Goal: Task Accomplishment & Management: Manage account settings

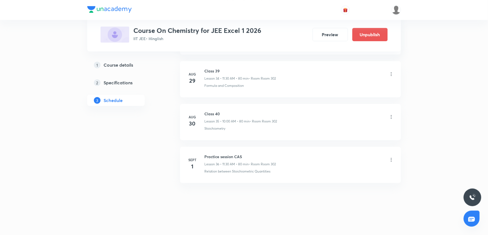
scroll to position [1786, 0]
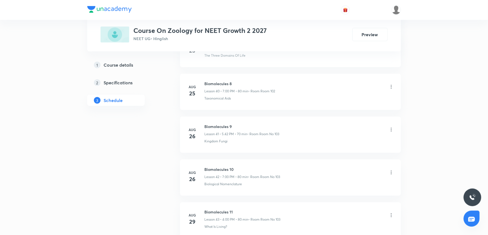
scroll to position [2093, 0]
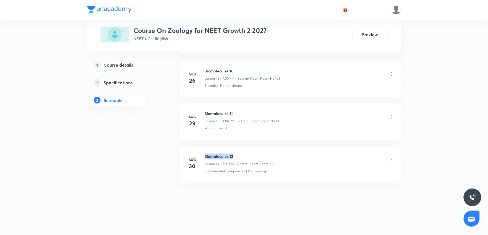
drag, startPoint x: 205, startPoint y: 155, endPoint x: 252, endPoint y: 148, distance: 47.7
click at [252, 148] on li "Aug 30 Biomolecules 12 Lesson 44 • 7:10 PM • 70 min • Room Room 102 Fundamental…" at bounding box center [290, 165] width 221 height 36
copy h6 "Biomolecules 12"
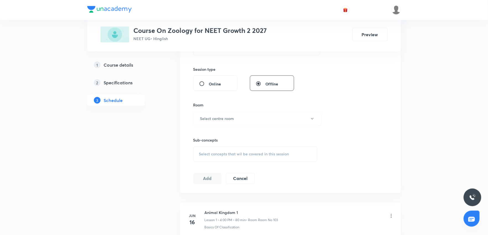
scroll to position [0, 0]
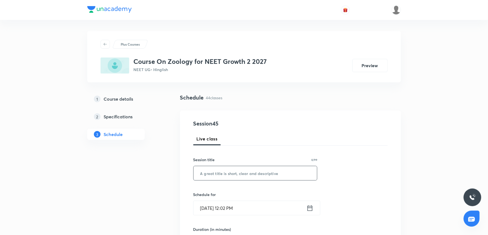
click at [231, 171] on input "text" at bounding box center [256, 173] width 124 height 14
paste input "Biomolecules 12"
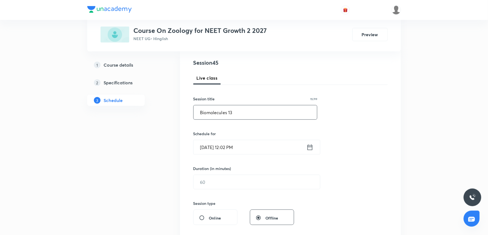
scroll to position [61, 0]
type input "Biomolecules 13"
click at [267, 147] on input "Sept 1, 2025, 12:02 PM" at bounding box center [250, 146] width 113 height 14
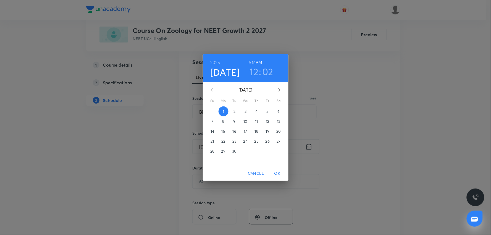
click at [254, 70] on h3 "12" at bounding box center [254, 72] width 9 height 12
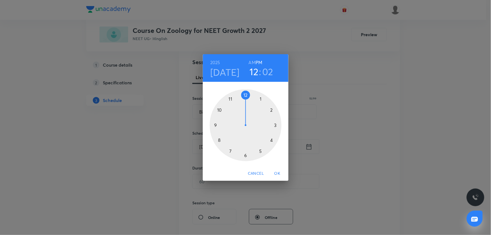
drag, startPoint x: 271, startPoint y: 140, endPoint x: 264, endPoint y: 126, distance: 15.6
click at [271, 140] on div at bounding box center [246, 125] width 72 height 72
click at [246, 96] on div at bounding box center [246, 125] width 72 height 72
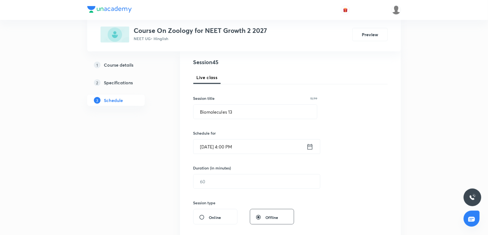
scroll to position [92, 0]
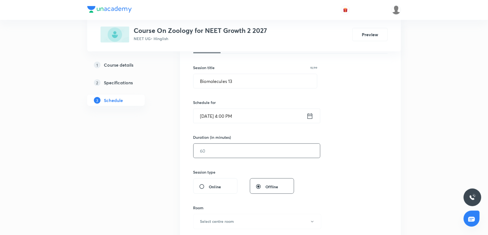
click at [243, 150] on input "text" at bounding box center [257, 151] width 126 height 14
type input "8"
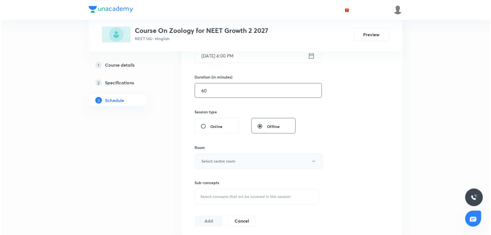
scroll to position [153, 0]
type input "60"
click at [235, 164] on button "Select centre room" at bounding box center [257, 159] width 128 height 15
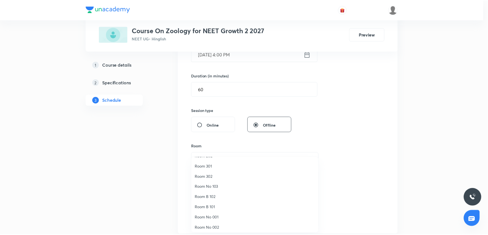
scroll to position [41, 0]
click at [217, 178] on li "Room 302" at bounding box center [256, 175] width 128 height 10
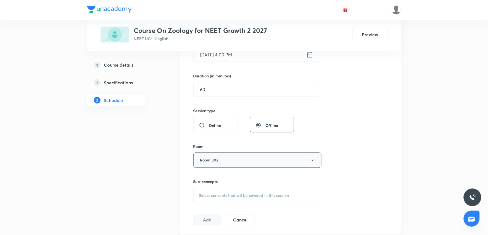
click at [221, 159] on button "Room 302" at bounding box center [257, 159] width 128 height 15
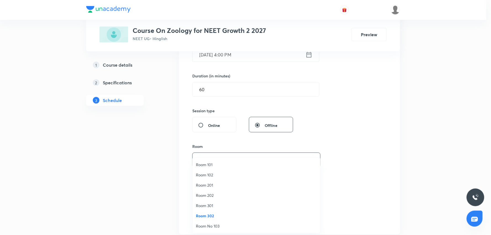
click at [217, 227] on span "Room No 103" at bounding box center [256, 226] width 121 height 6
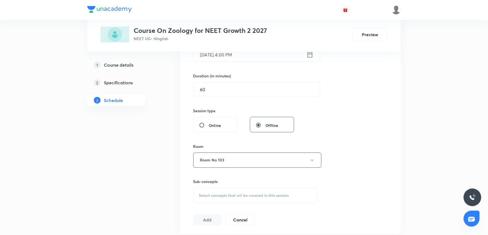
click at [399, 149] on div "Session 45 Live class Session title 15/99 Biomolecules 13 ​ Schedule for Sept 1…" at bounding box center [290, 95] width 221 height 277
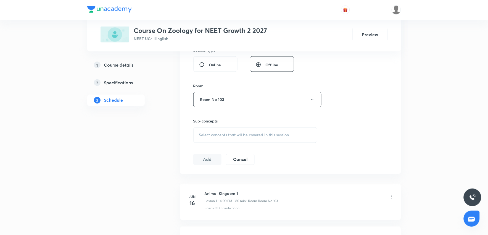
scroll to position [215, 0]
click at [213, 134] on span "Select concepts that wil be covered in this session" at bounding box center [244, 134] width 90 height 4
click at [214, 134] on span "Select concepts that wil be covered in this session" at bounding box center [244, 134] width 90 height 4
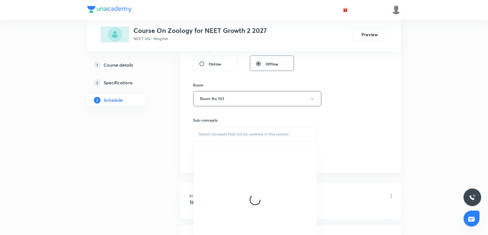
click at [227, 128] on div "Select concepts that wil be covered in this session" at bounding box center [255, 133] width 124 height 15
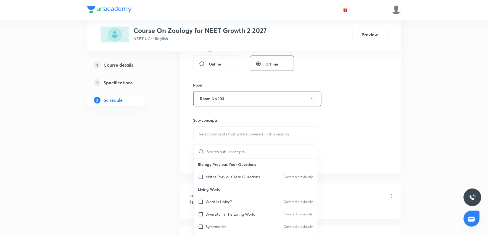
scroll to position [61, 0]
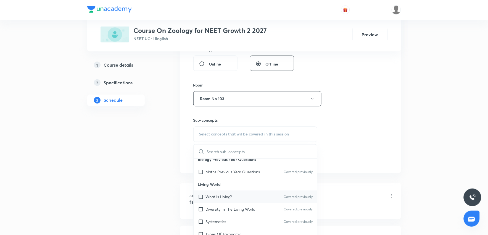
click at [232, 197] on p "What Is Living?" at bounding box center [219, 197] width 26 height 6
checkbox input "true"
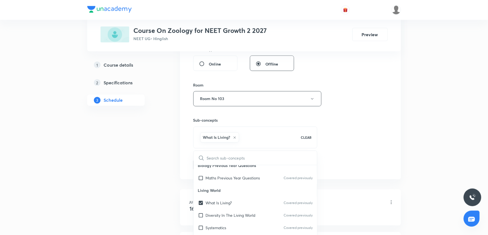
click at [368, 166] on div "Session 45 Live class Session title 15/99 Biomolecules 13 ​ Schedule for Sept 1…" at bounding box center [290, 38] width 194 height 266
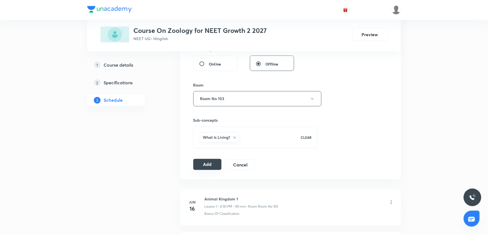
click at [207, 168] on button "Add" at bounding box center [207, 164] width 28 height 11
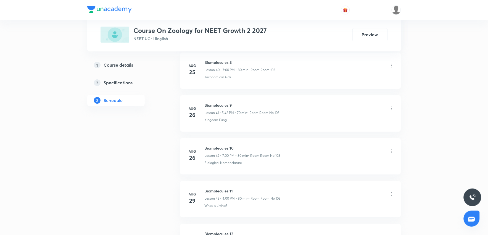
scroll to position [1839, 0]
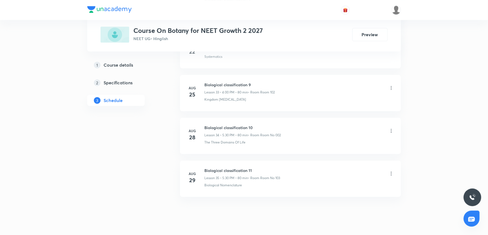
scroll to position [1708, 0]
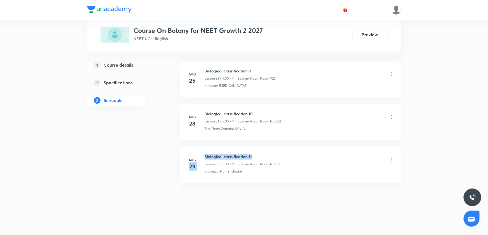
drag, startPoint x: 203, startPoint y: 155, endPoint x: 278, endPoint y: 156, distance: 75.1
click at [278, 154] on div "Aug 29 Biological classification 11 Lesson 35 • 5:30 PM • 80 min • Room Room No…" at bounding box center [290, 164] width 207 height 20
drag, startPoint x: 270, startPoint y: 202, endPoint x: 233, endPoint y: 167, distance: 50.8
drag, startPoint x: 206, startPoint y: 156, endPoint x: 272, endPoint y: 153, distance: 66.6
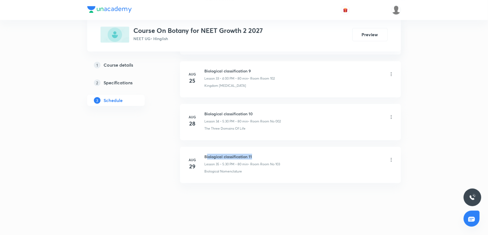
click at [272, 154] on h6 "Biological classification 11" at bounding box center [243, 157] width 76 height 6
drag, startPoint x: 204, startPoint y: 156, endPoint x: 261, endPoint y: 153, distance: 56.4
click at [261, 153] on li "Aug 29 Biological classification 11 Lesson 35 • 5:30 PM • 80 min • Room Room No…" at bounding box center [290, 165] width 221 height 36
copy h6 "Biological classification 11"
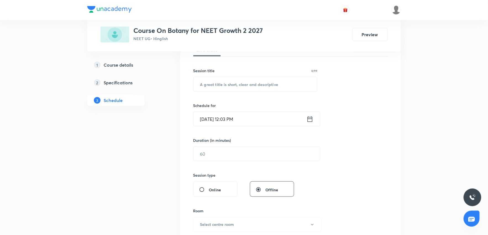
scroll to position [0, 0]
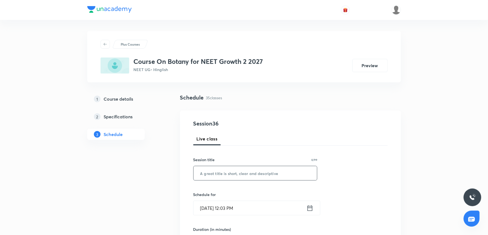
click at [232, 169] on input "text" at bounding box center [256, 173] width 124 height 14
paste input "Biological classification 11"
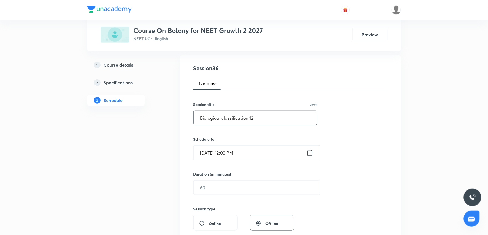
scroll to position [61, 0]
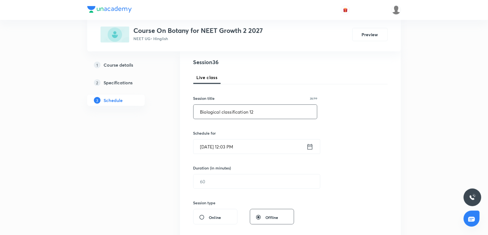
type input "Biological classification 12"
click at [257, 149] on input "Sept 1, 2025, 12:03 PM" at bounding box center [250, 146] width 113 height 14
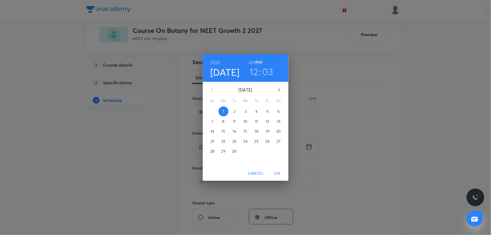
click at [253, 71] on h3 "12" at bounding box center [254, 72] width 9 height 12
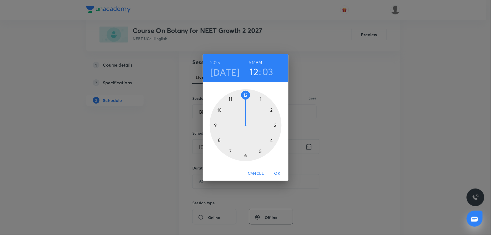
click at [260, 150] on div at bounding box center [246, 125] width 72 height 72
drag, startPoint x: 245, startPoint y: 154, endPoint x: 244, endPoint y: 175, distance: 21.3
click at [245, 154] on div at bounding box center [246, 125] width 72 height 72
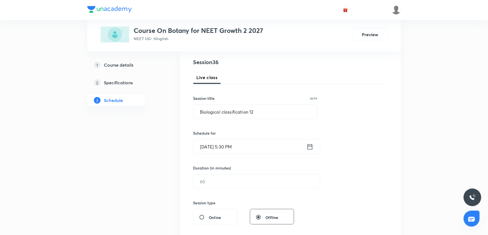
click at [242, 142] on input "[DATE] 5:30 PM" at bounding box center [250, 146] width 113 height 14
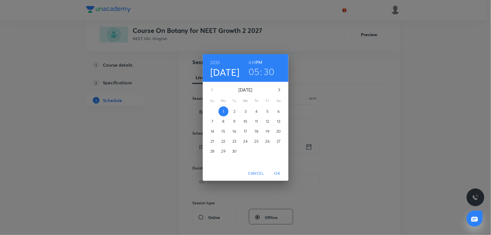
click at [359, 111] on div "2025 Sep 1 05 : 30 AM PM September 2025 Su Mo Tu We Th Fr Sa 31 1 2 3 4 5 6 7 8…" at bounding box center [245, 117] width 491 height 235
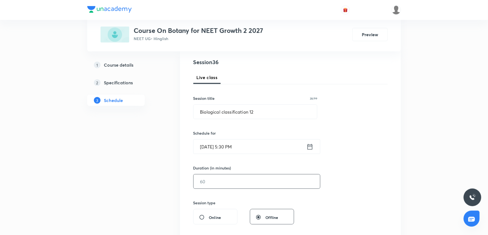
click at [229, 185] on input "text" at bounding box center [257, 181] width 126 height 14
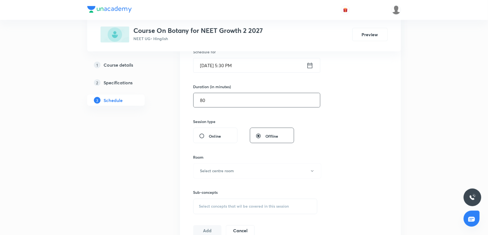
scroll to position [153, 0]
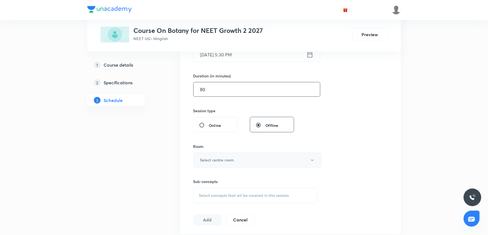
type input "80"
click at [236, 166] on button "Select centre room" at bounding box center [257, 159] width 128 height 15
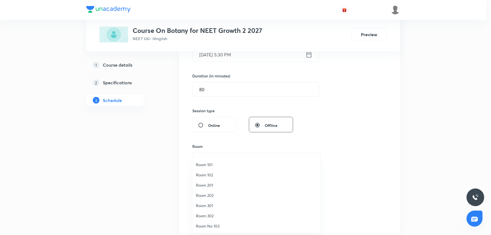
click at [222, 224] on span "Room No 103" at bounding box center [256, 226] width 121 height 6
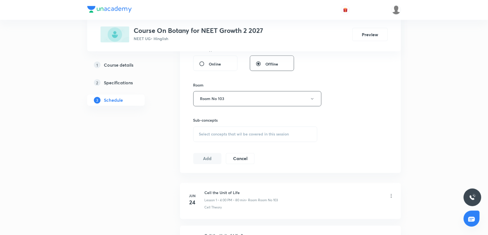
click at [260, 133] on span "Select concepts that wil be covered in this session" at bounding box center [244, 134] width 90 height 4
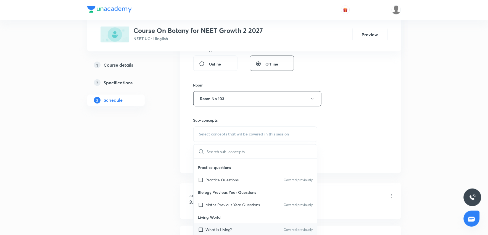
scroll to position [61, 0]
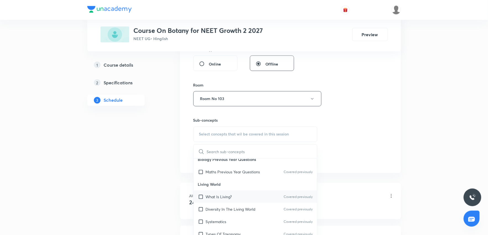
click at [221, 196] on p "What Is Living?" at bounding box center [219, 197] width 26 height 6
checkbox input "true"
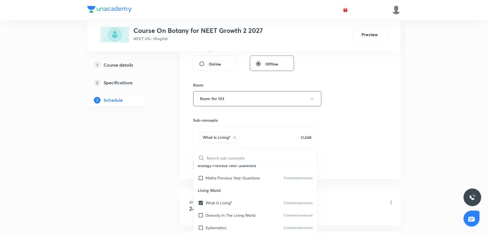
click at [377, 158] on div "Session 36 Live class Session title 28/99 Biological classification 12 ​ Schedu…" at bounding box center [290, 38] width 194 height 266
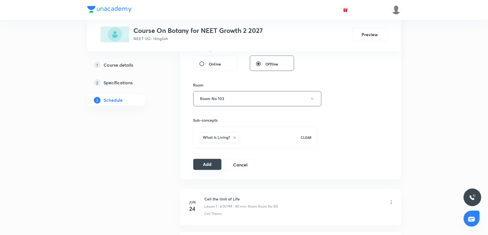
click at [212, 170] on div "Add Cancel" at bounding box center [226, 164] width 66 height 11
click at [211, 167] on button "Add" at bounding box center [207, 164] width 28 height 11
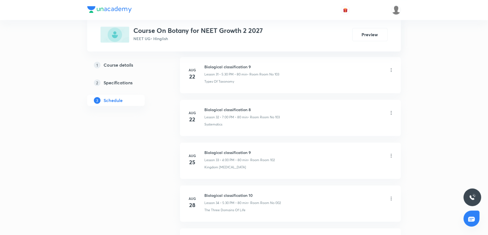
scroll to position [1714, 0]
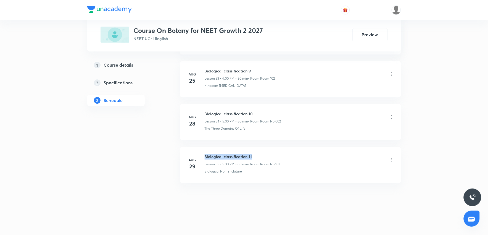
drag, startPoint x: 205, startPoint y: 156, endPoint x: 294, endPoint y: 150, distance: 89.4
click at [294, 150] on li "Aug 29 Biological classification 11 Lesson 35 • 5:30 PM • 80 min • Room Room No…" at bounding box center [290, 165] width 221 height 36
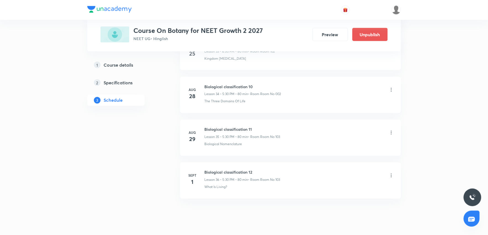
scroll to position [1497, 0]
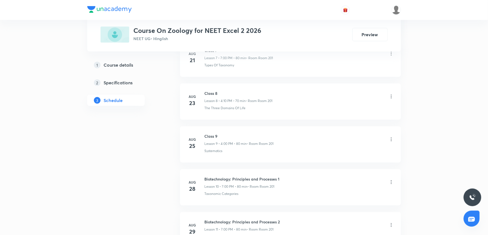
scroll to position [722, 0]
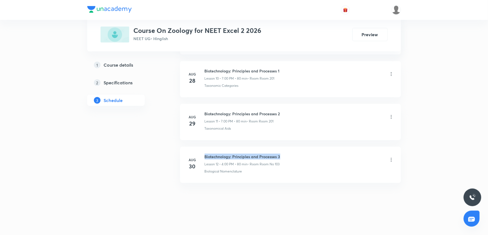
drag, startPoint x: 205, startPoint y: 156, endPoint x: 289, endPoint y: 152, distance: 83.2
click at [289, 152] on li "[DATE] Biotechnology: Principles and Processes 3 Lesson 12 • 4:00 PM • 80 min •…" at bounding box center [290, 165] width 221 height 36
copy h6 "Biotechnology: Principles and Processes 3"
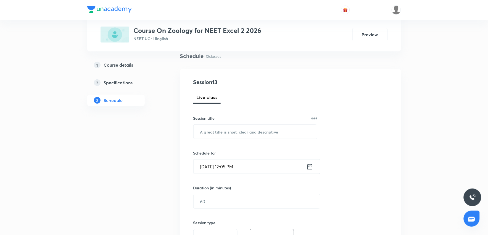
scroll to position [0, 0]
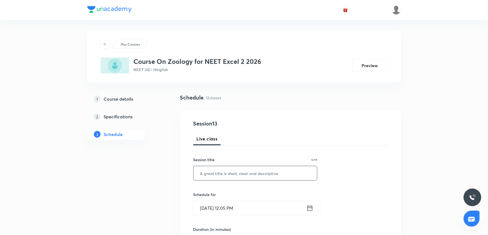
click at [233, 174] on input "text" at bounding box center [256, 173] width 124 height 14
paste input "Biotechnology: Principles and Processes 3"
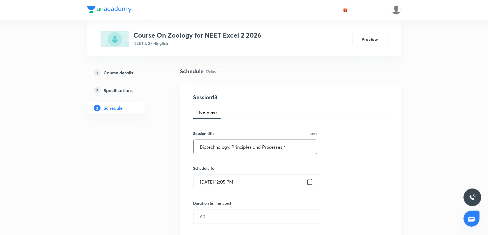
scroll to position [61, 0]
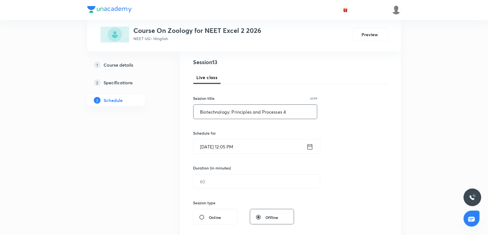
type input "Biotechnology: Principles and Processes 4"
click at [256, 150] on input "Sept 1, 2025, 12:05 PM" at bounding box center [250, 146] width 113 height 14
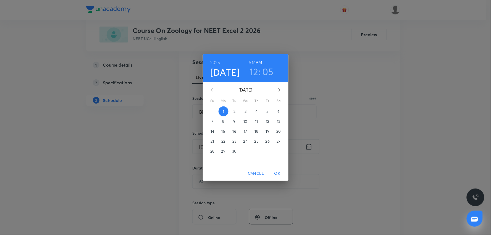
click at [252, 71] on h3 "12" at bounding box center [253, 72] width 9 height 12
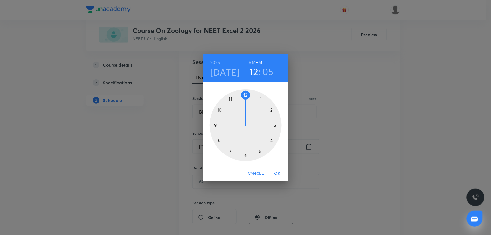
click at [271, 141] on div at bounding box center [246, 125] width 72 height 72
click at [245, 95] on div at bounding box center [246, 125] width 72 height 72
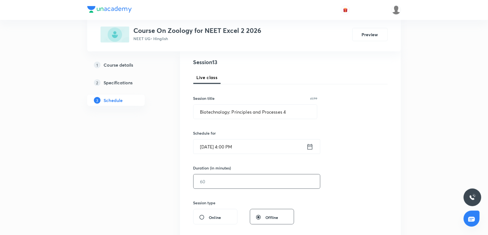
click at [228, 183] on input "text" at bounding box center [257, 181] width 126 height 14
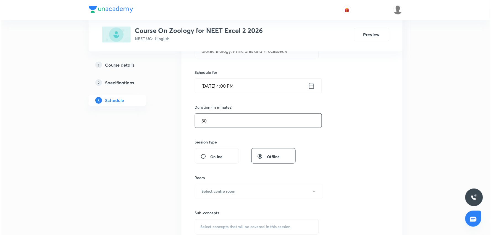
scroll to position [123, 0]
type input "80"
click at [222, 192] on h6 "Select centre room" at bounding box center [217, 191] width 34 height 6
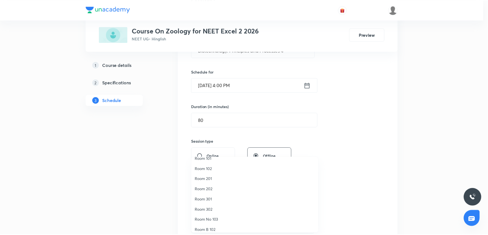
scroll to position [0, 0]
drag, startPoint x: 213, startPoint y: 184, endPoint x: 270, endPoint y: 162, distance: 60.8
click at [215, 183] on span "Room 201" at bounding box center [256, 185] width 121 height 6
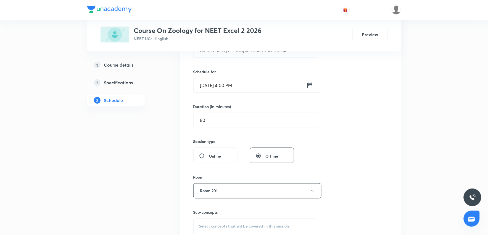
click at [383, 127] on div "Session 13 Live class Session title 41/99 Biotechnology: Principles and Process…" at bounding box center [290, 126] width 194 height 259
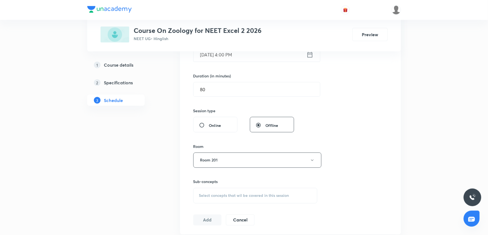
scroll to position [184, 0]
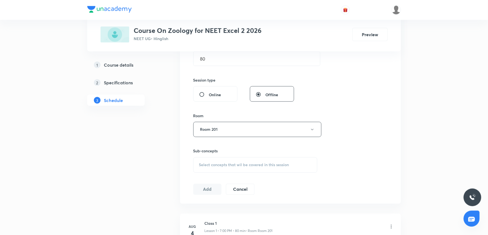
click at [220, 170] on div "Select concepts that wil be covered in this session" at bounding box center [255, 164] width 124 height 15
click at [231, 162] on div "Select concepts that wil be covered in this session" at bounding box center [255, 164] width 124 height 15
click at [225, 167] on div "Select concepts that wil be covered in this session" at bounding box center [255, 164] width 124 height 15
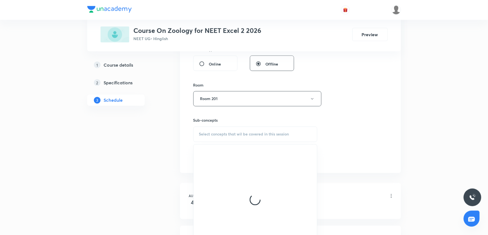
click at [219, 131] on div "Select concepts that wil be covered in this session" at bounding box center [255, 133] width 124 height 15
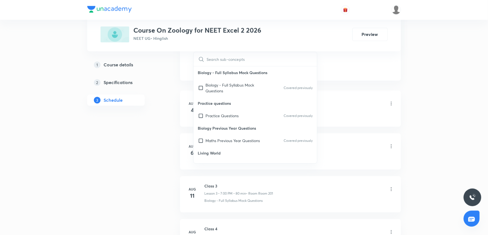
scroll to position [61, 0]
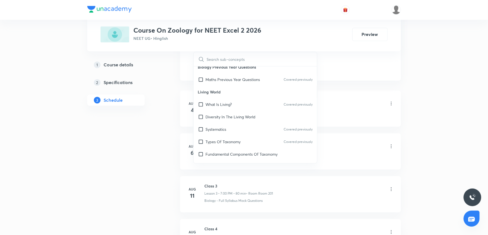
drag, startPoint x: 239, startPoint y: 115, endPoint x: 395, endPoint y: 79, distance: 160.4
click at [239, 114] on p "Diversity In The Living World" at bounding box center [231, 117] width 50 height 6
checkbox input "true"
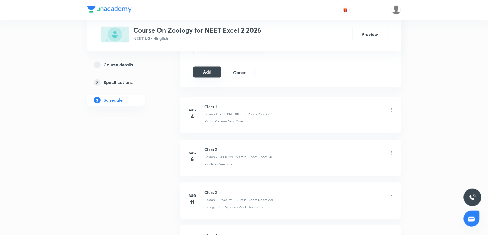
click at [211, 77] on button "Add" at bounding box center [207, 72] width 28 height 11
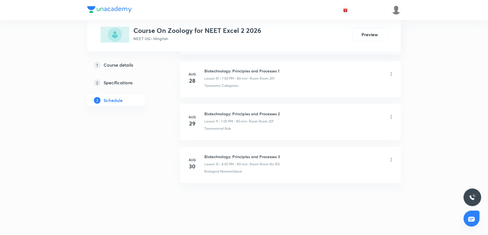
scroll to position [468, 0]
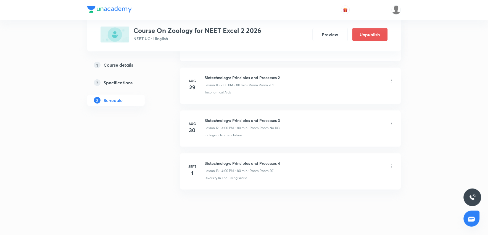
scroll to position [765, 0]
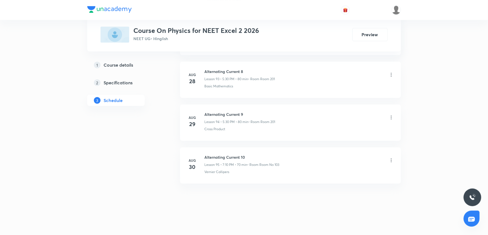
scroll to position [4279, 0]
drag, startPoint x: 205, startPoint y: 156, endPoint x: 259, endPoint y: 152, distance: 54.0
click at [259, 152] on li "[DATE] Alternating Current 10 Lesson 95 • 7:10 PM • 70 min • Room Room No 103 V…" at bounding box center [290, 165] width 221 height 36
copy h6 "Alternating Current 10"
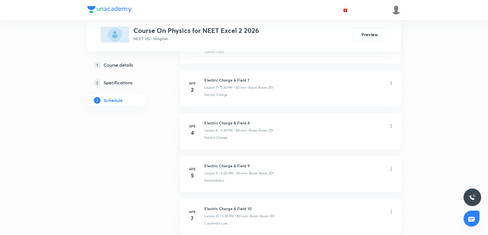
scroll to position [0, 0]
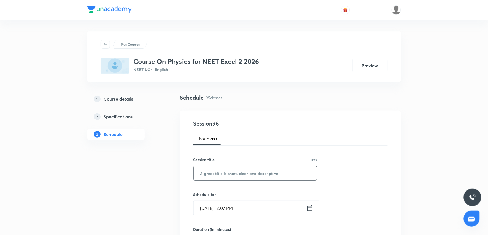
click at [216, 173] on input "text" at bounding box center [256, 173] width 124 height 14
paste input "Alternating Current 10"
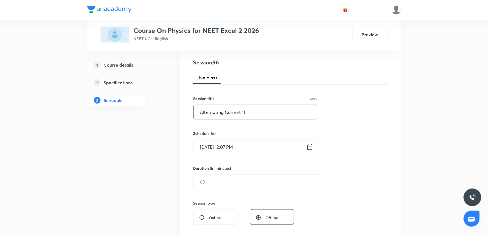
scroll to position [61, 0]
type input "Alternating Current 11"
click at [265, 143] on input "[DATE] 12:07 PM" at bounding box center [250, 146] width 113 height 14
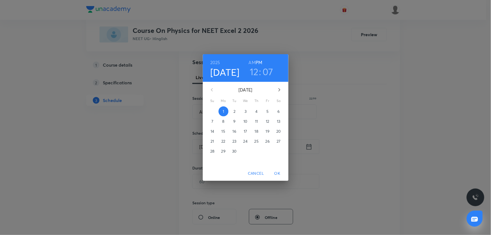
click at [252, 75] on h3 "12" at bounding box center [254, 72] width 9 height 12
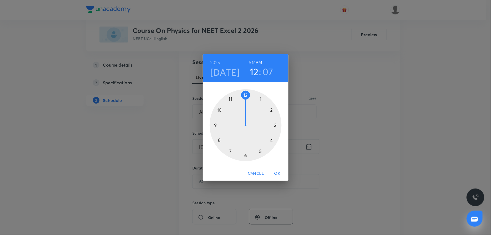
click at [261, 151] on div at bounding box center [246, 125] width 72 height 72
click at [244, 154] on div at bounding box center [246, 125] width 72 height 72
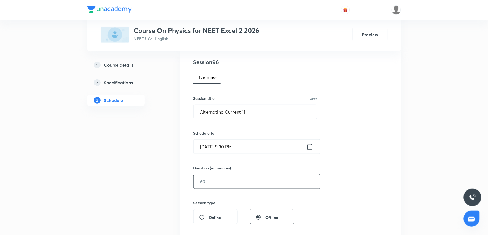
click at [251, 178] on input "text" at bounding box center [257, 181] width 126 height 14
type input "7"
drag, startPoint x: 234, startPoint y: 184, endPoint x: 214, endPoint y: 189, distance: 19.8
click at [225, 187] on input "7" at bounding box center [257, 181] width 126 height 14
type input "8"
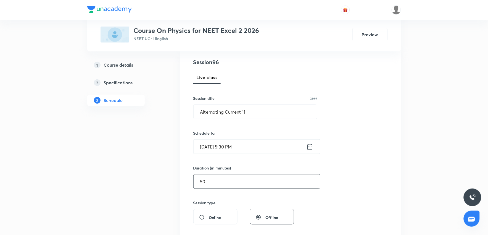
type input "5"
type input "0"
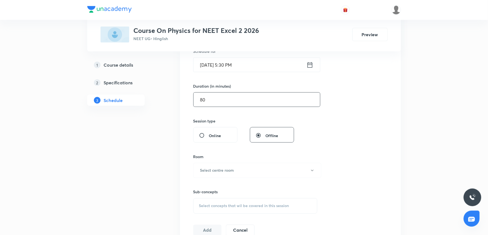
scroll to position [153, 0]
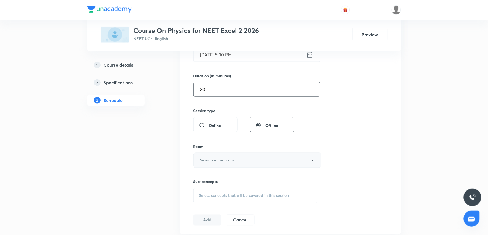
type input "80"
click at [224, 163] on h6 "Select centre room" at bounding box center [217, 160] width 34 height 6
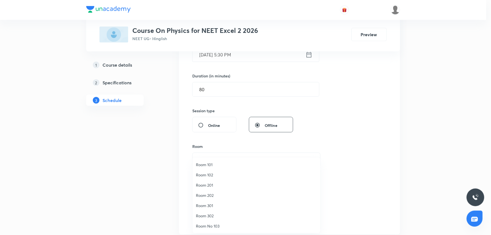
click at [213, 186] on span "Room 201" at bounding box center [256, 185] width 121 height 6
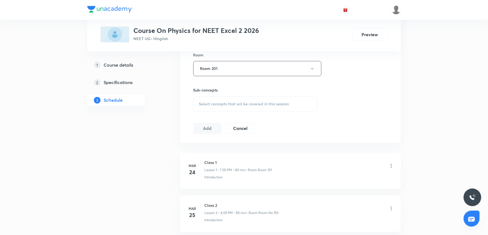
scroll to position [245, 0]
click at [255, 104] on span "Select concepts that wil be covered in this session" at bounding box center [244, 103] width 90 height 4
click at [255, 105] on span "Select concepts that wil be covered in this session" at bounding box center [244, 103] width 90 height 4
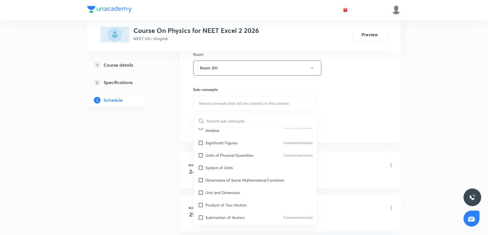
scroll to position [92, 0]
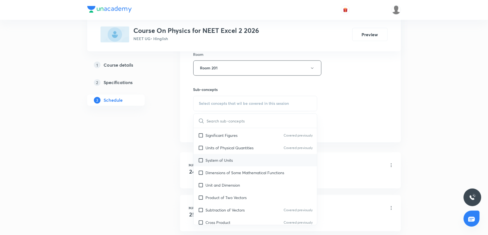
click at [226, 158] on p "System of Units" at bounding box center [219, 160] width 27 height 6
checkbox input "true"
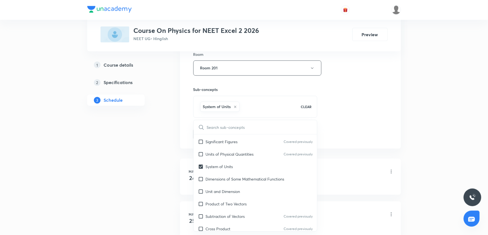
click at [356, 131] on div "Session 96 Live class Session title 22/99 Alternating Current 11 ​ Schedule for…" at bounding box center [290, 7] width 194 height 266
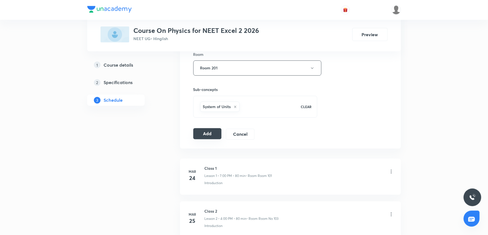
click at [208, 138] on button "Add" at bounding box center [207, 133] width 28 height 11
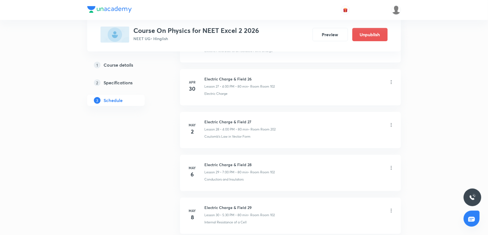
scroll to position [4068, 0]
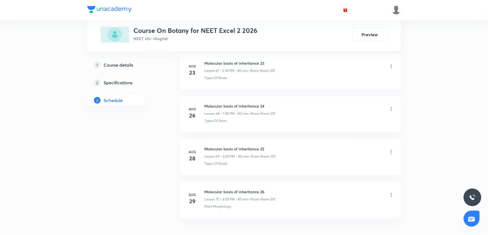
scroll to position [3208, 0]
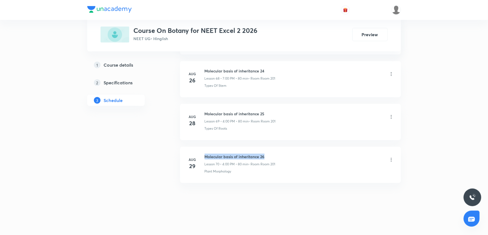
drag, startPoint x: 204, startPoint y: 157, endPoint x: 274, endPoint y: 155, distance: 69.3
click at [274, 155] on h6 "Molecular basis of inheritance 26" at bounding box center [240, 157] width 71 height 6
copy h6 "Molecular basis of inheritance 26"
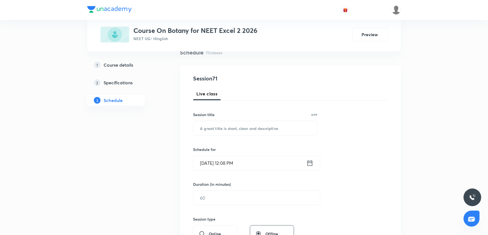
scroll to position [0, 0]
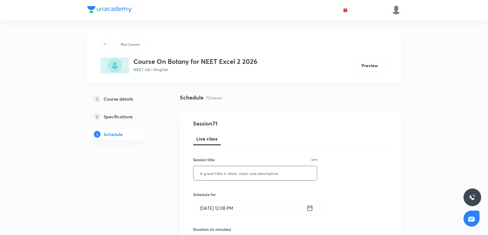
click at [224, 173] on input "text" at bounding box center [256, 173] width 124 height 14
paste input "Molecular basis of inheritance 26"
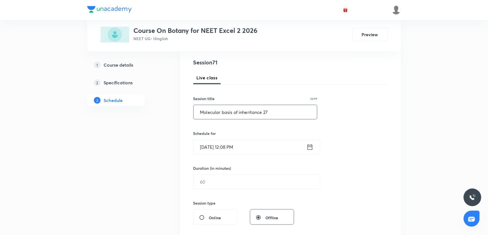
scroll to position [61, 0]
type input "Molecular basis of inheritance 27"
click at [246, 142] on input "Sept 1, 2025, 12:08 PM" at bounding box center [250, 146] width 113 height 14
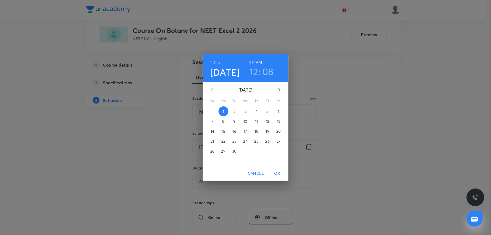
click at [257, 74] on h3 "12" at bounding box center [253, 72] width 9 height 12
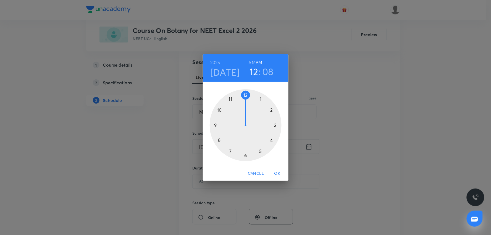
click at [229, 152] on div at bounding box center [246, 125] width 72 height 72
click at [245, 96] on div at bounding box center [246, 125] width 72 height 72
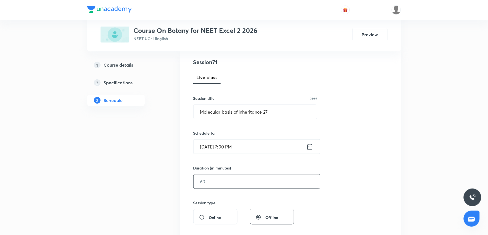
click at [221, 185] on input "text" at bounding box center [257, 181] width 126 height 14
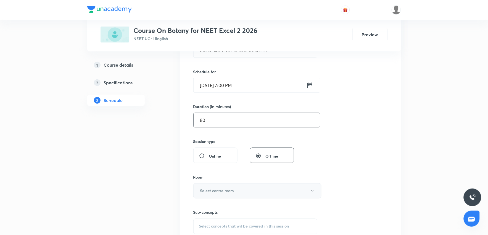
type input "80"
click at [222, 191] on h6 "Select centre room" at bounding box center [217, 191] width 34 height 6
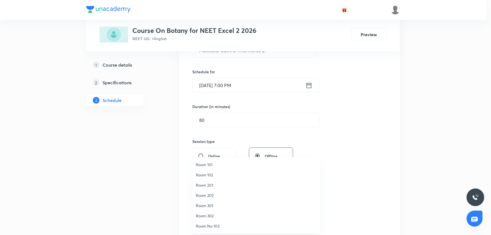
drag, startPoint x: 212, startPoint y: 184, endPoint x: 219, endPoint y: 180, distance: 8.2
click at [212, 183] on span "Room 201" at bounding box center [256, 185] width 121 height 6
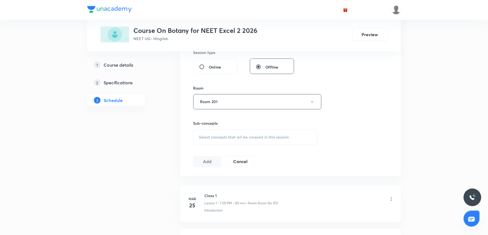
scroll to position [215, 0]
click at [270, 133] on span "Select concepts that wil be covered in this session" at bounding box center [244, 134] width 90 height 4
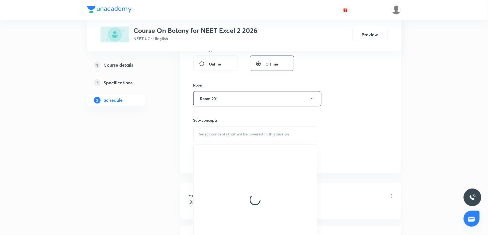
click at [257, 136] on div "Select concepts that wil be covered in this session" at bounding box center [255, 133] width 124 height 15
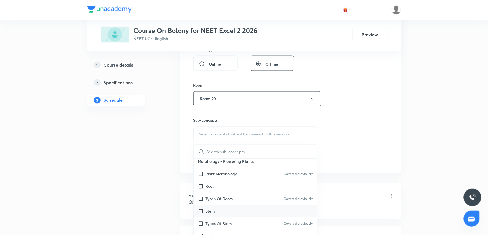
scroll to position [92, 0]
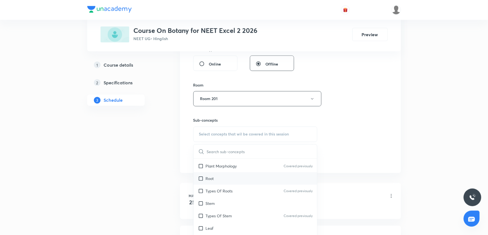
click at [224, 181] on div "Root" at bounding box center [256, 178] width 124 height 12
checkbox input "true"
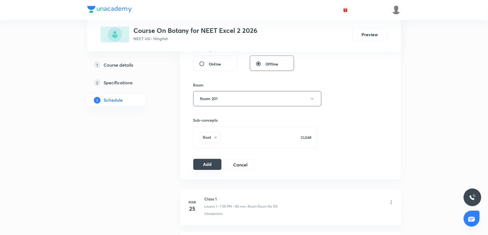
click at [206, 167] on button "Add" at bounding box center [207, 164] width 28 height 11
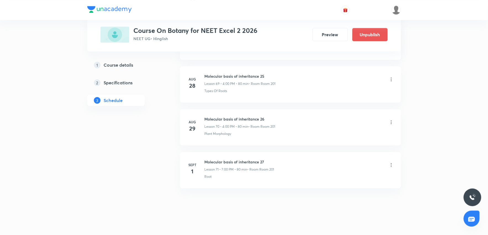
scroll to position [2997, 0]
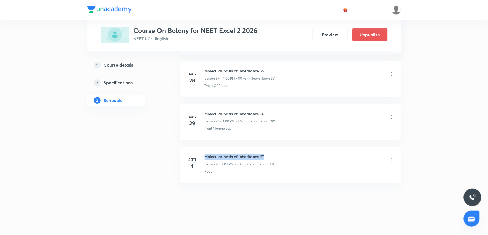
drag, startPoint x: 205, startPoint y: 155, endPoint x: 276, endPoint y: 151, distance: 71.4
click at [276, 151] on li "Sept 1 Molecular basis of inheritance 27 Lesson 71 • 7:00 PM • 80 min • Room Ro…" at bounding box center [290, 165] width 221 height 36
drag, startPoint x: 305, startPoint y: 174, endPoint x: 216, endPoint y: 105, distance: 113.4
click at [305, 174] on li "Sept 1 Molecular basis of inheritance 27 Lesson 71 • 7:00 PM • 80 min • Room Ro…" at bounding box center [290, 165] width 221 height 36
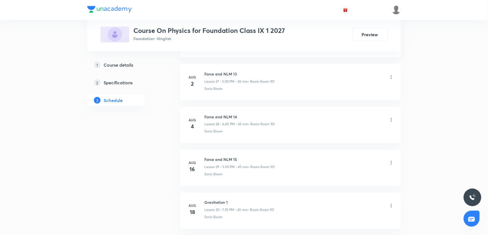
scroll to position [1536, 0]
drag, startPoint x: 206, startPoint y: 156, endPoint x: 250, endPoint y: 150, distance: 44.5
click at [250, 150] on li "[DATE] Gravitation 2 Lesson 31 • 6:46 PM • 44 min • Room Room 101 Sonic Boom" at bounding box center [290, 165] width 221 height 36
copy h6 "Gravitation 2"
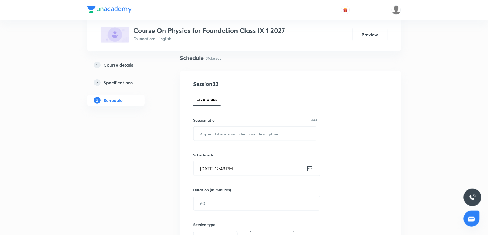
scroll to position [0, 0]
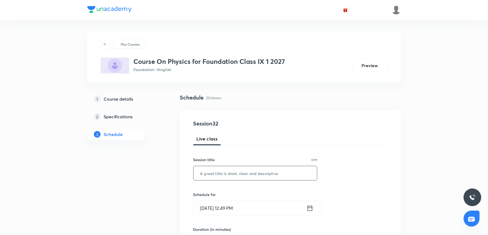
click at [227, 178] on input "text" at bounding box center [256, 173] width 124 height 14
paste input "Gravitation 2"
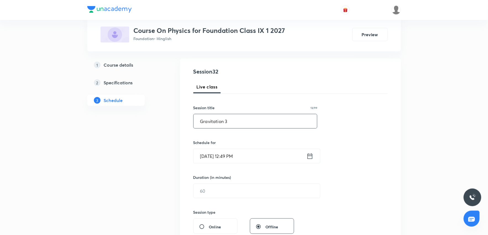
scroll to position [61, 0]
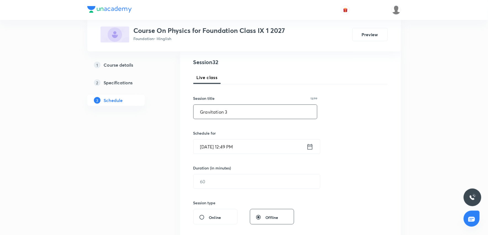
type input "Gravitation 3"
click at [263, 146] on input "[DATE] 12:49 PM" at bounding box center [250, 146] width 113 height 14
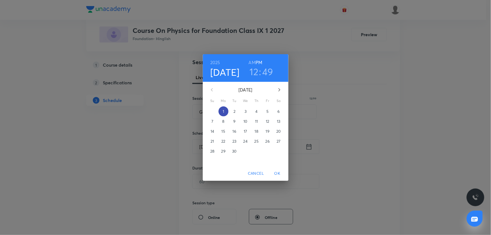
click at [223, 112] on p "1" at bounding box center [223, 112] width 1 height 6
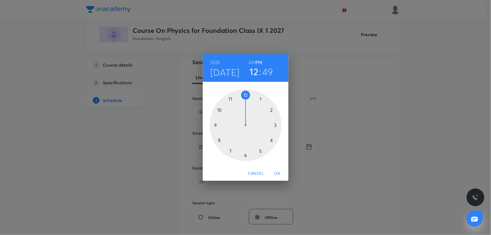
click at [255, 69] on h3 "12" at bounding box center [254, 72] width 9 height 12
click at [260, 150] on div at bounding box center [246, 125] width 72 height 72
click at [245, 95] on div at bounding box center [246, 125] width 72 height 72
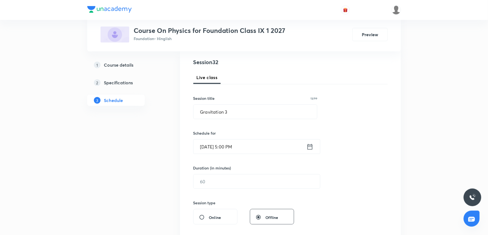
scroll to position [92, 0]
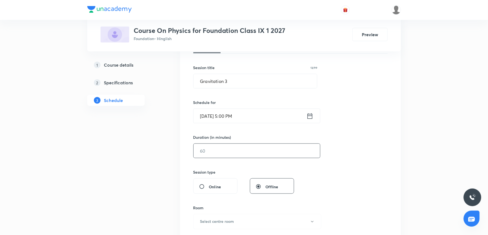
click at [250, 152] on input "text" at bounding box center [257, 151] width 126 height 14
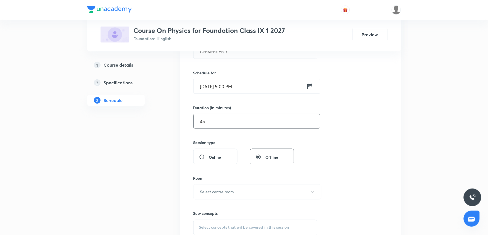
scroll to position [153, 0]
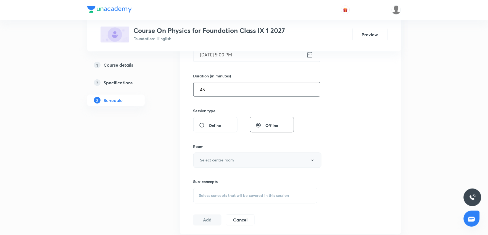
type input "45"
click at [244, 162] on button "Select centre room" at bounding box center [257, 159] width 128 height 15
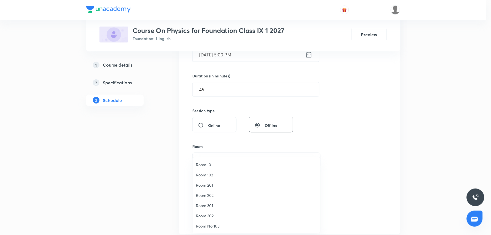
click at [203, 162] on span "Room 101" at bounding box center [256, 165] width 121 height 6
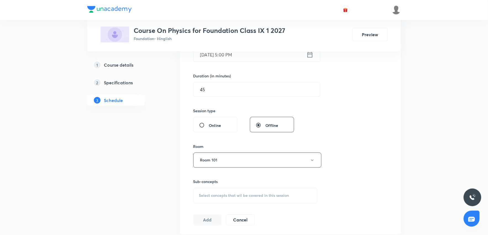
click at [372, 118] on div "Session 32 Live class Session title 13/99 Gravitation 3 ​ Schedule for [DATE] 5…" at bounding box center [290, 95] width 194 height 259
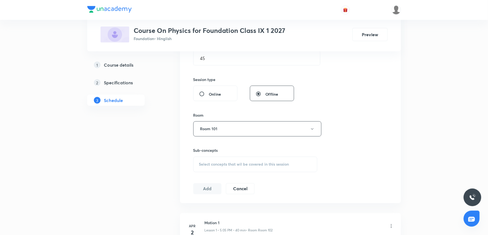
scroll to position [215, 0]
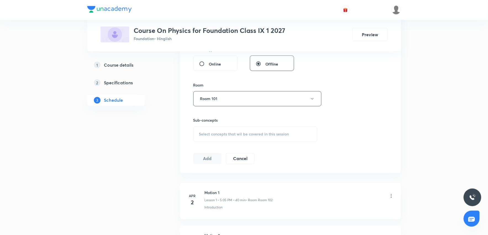
click at [220, 135] on span "Select concepts that wil be covered in this session" at bounding box center [244, 134] width 90 height 4
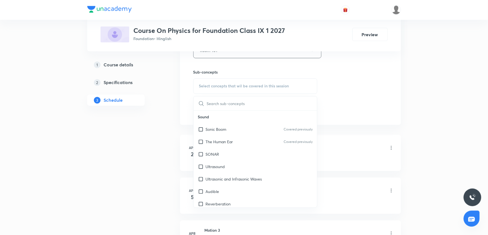
scroll to position [337, 0]
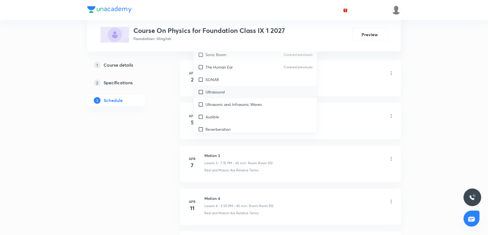
click at [222, 88] on div "Ultrasound" at bounding box center [256, 92] width 124 height 12
checkbox input "true"
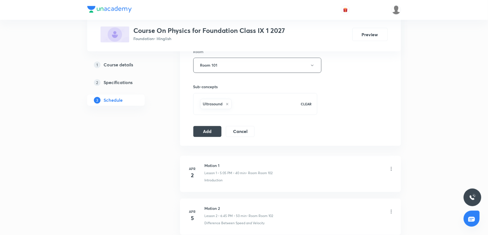
scroll to position [245, 0]
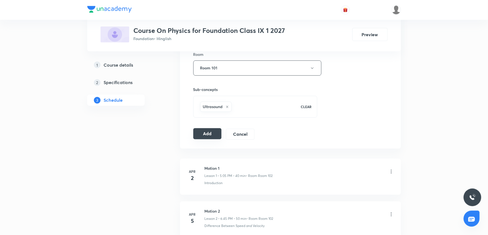
click at [196, 138] on button "Add" at bounding box center [207, 133] width 28 height 11
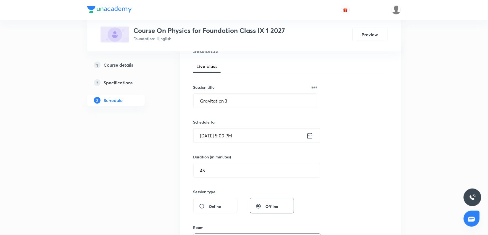
scroll to position [61, 0]
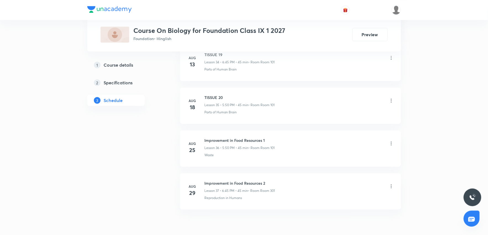
scroll to position [1794, 0]
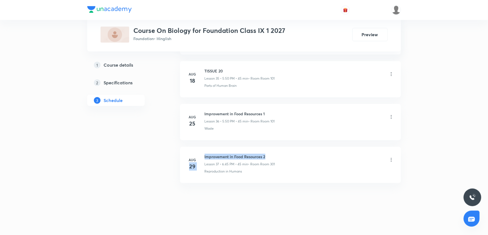
drag, startPoint x: 204, startPoint y: 157, endPoint x: 302, endPoint y: 173, distance: 99.6
click at [294, 162] on div "[DATE] Improvement in Food Resources 2 Lesson 37 • 6:45 PM • 45 min • Room Room…" at bounding box center [290, 164] width 207 height 20
click at [302, 173] on div "Reproduction in Humans" at bounding box center [299, 171] width 189 height 5
drag, startPoint x: 205, startPoint y: 155, endPoint x: 277, endPoint y: 155, distance: 72.4
click at [277, 155] on div "Improvement in Food Resources 2 Lesson 37 • 6:45 PM • 45 min • Room Room 301" at bounding box center [299, 160] width 189 height 13
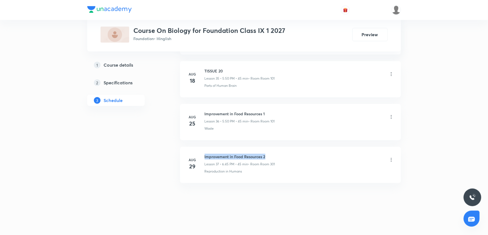
copy h6 "Improvement in Food Resources 2"
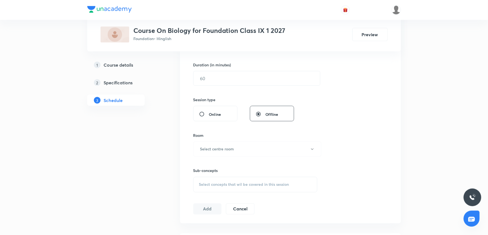
scroll to position [0, 0]
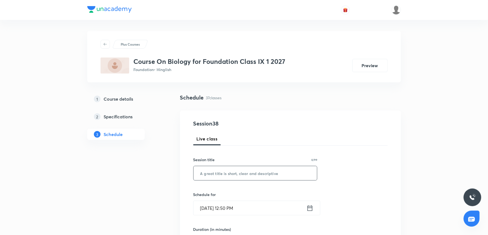
click at [231, 170] on input "text" at bounding box center [256, 173] width 124 height 14
paste input "Improvement in Food Resources 2"
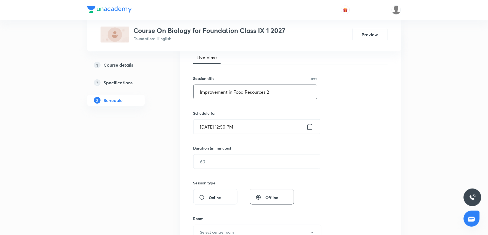
scroll to position [92, 0]
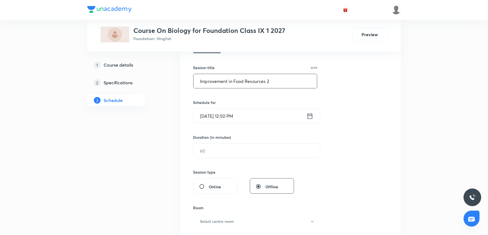
type input "Improvement in Food Resources 2"
click at [260, 111] on input "Sept 1, 2025, 12:50 PM" at bounding box center [250, 116] width 113 height 14
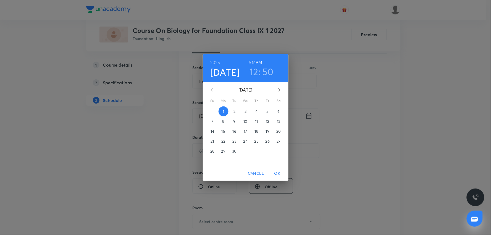
click at [250, 71] on h3 "12" at bounding box center [253, 72] width 9 height 12
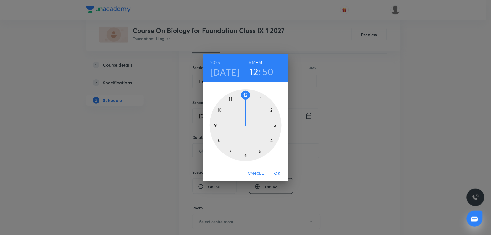
click at [261, 152] on div at bounding box center [246, 125] width 72 height 72
click at [221, 111] on div at bounding box center [246, 125] width 72 height 72
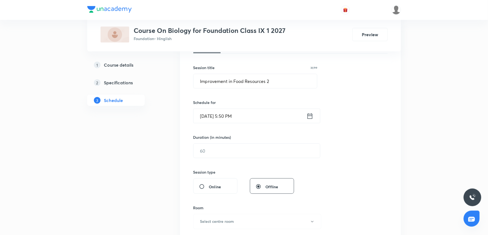
click at [249, 112] on input "Sept 1, 2025, 5:50 PM" at bounding box center [250, 116] width 113 height 14
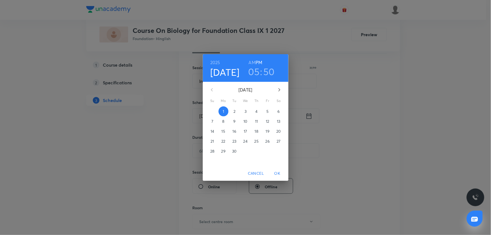
click at [274, 171] on span "OK" at bounding box center [277, 173] width 13 height 7
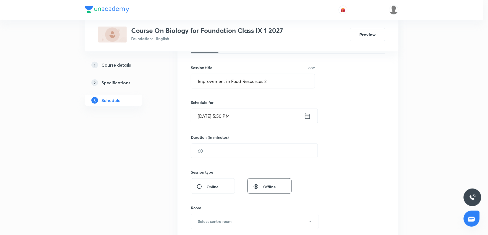
click at [231, 151] on input "text" at bounding box center [254, 151] width 126 height 14
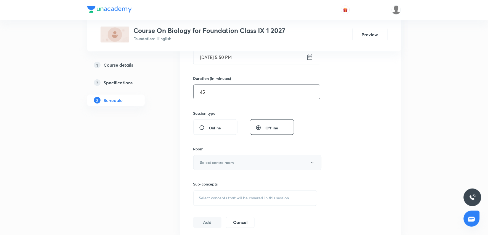
scroll to position [153, 0]
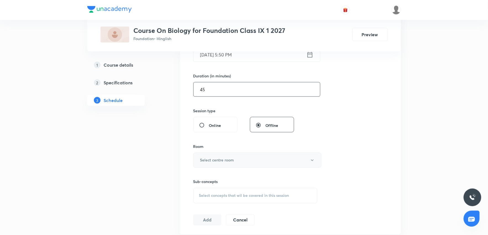
type input "45"
click at [231, 155] on button "Select centre room" at bounding box center [257, 159] width 128 height 15
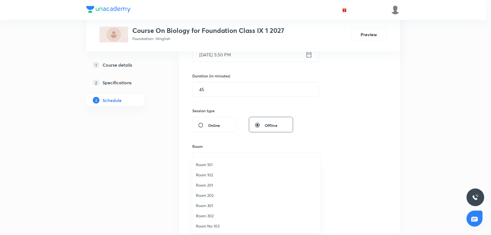
click at [217, 164] on span "Room 101" at bounding box center [256, 165] width 121 height 6
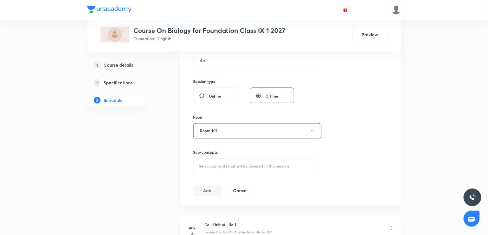
scroll to position [215, 0]
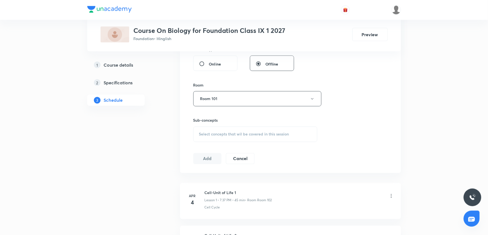
click at [264, 130] on div "Select concepts that wil be covered in this session" at bounding box center [255, 133] width 124 height 15
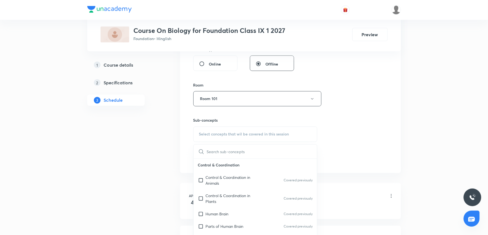
click at [250, 136] on div "Select concepts that wil be covered in this session" at bounding box center [255, 133] width 124 height 15
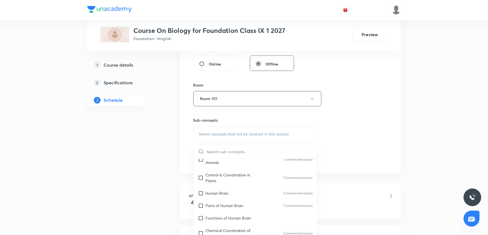
scroll to position [61, 0]
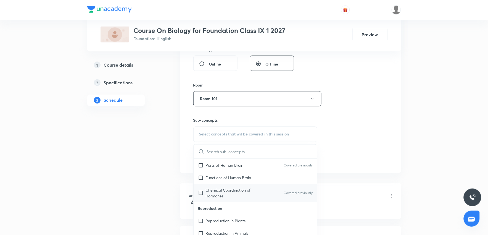
drag, startPoint x: 243, startPoint y: 220, endPoint x: 272, endPoint y: 207, distance: 31.5
click at [249, 217] on div "Reproduction in Plants" at bounding box center [256, 220] width 124 height 12
checkbox input "true"
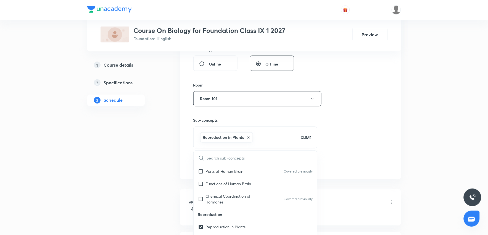
click at [361, 174] on div "Session 38 Live class Session title 31/99 Improvement in Food Resources 2 ​ Sch…" at bounding box center [290, 37] width 221 height 283
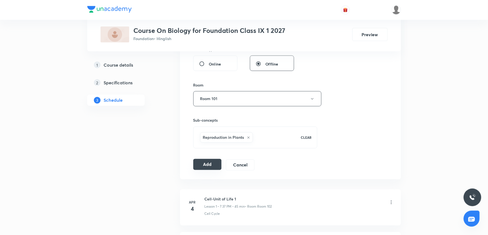
click at [215, 164] on button "Add" at bounding box center [207, 164] width 28 height 11
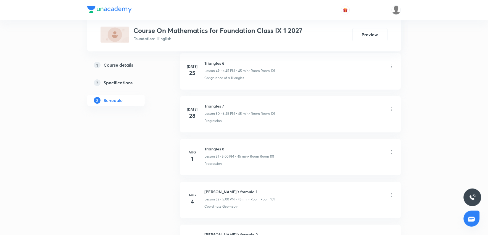
scroll to position [2693, 0]
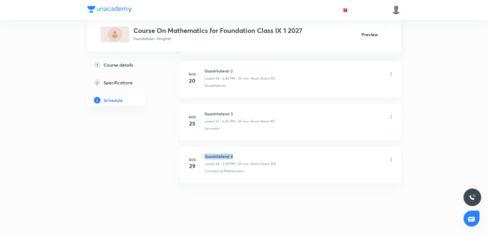
drag, startPoint x: 205, startPoint y: 157, endPoint x: 242, endPoint y: 153, distance: 37.5
click at [242, 153] on li "[DATE] Quadrilateral 4 Lesson 58 • 5:00 PM • 45 min • Room Room 202 Commercial …" at bounding box center [290, 165] width 221 height 36
copy h6 "Quadrilateral 4"
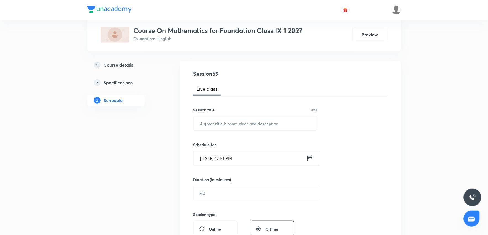
scroll to position [0, 0]
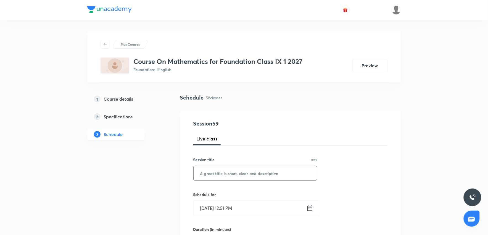
click at [248, 170] on input "text" at bounding box center [256, 173] width 124 height 14
paste input "Quadrilateral 4"
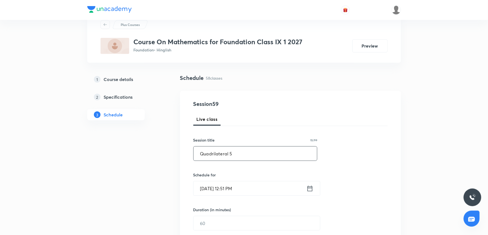
scroll to position [31, 0]
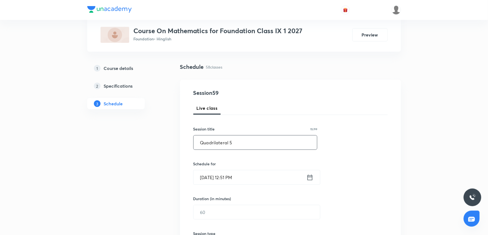
type input "Quadrilateral 5"
drag, startPoint x: 276, startPoint y: 166, endPoint x: 271, endPoint y: 187, distance: 21.0
click at [275, 173] on div "Schedule for Sept 1, 2025, 12:51 PM ​" at bounding box center [255, 173] width 124 height 24
click at [270, 181] on input "Sept 1, 2025, 12:51 PM" at bounding box center [250, 177] width 113 height 14
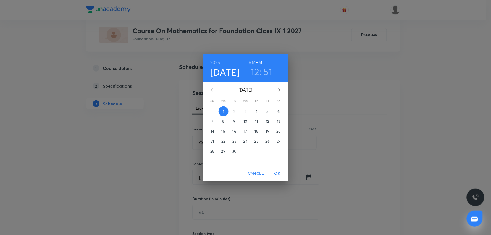
click at [255, 69] on h3 "12" at bounding box center [254, 72] width 9 height 12
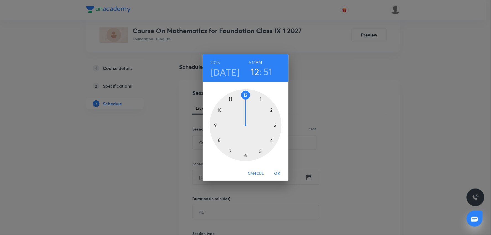
click at [245, 155] on div at bounding box center [246, 125] width 72 height 72
click at [215, 125] on div at bounding box center [246, 125] width 72 height 72
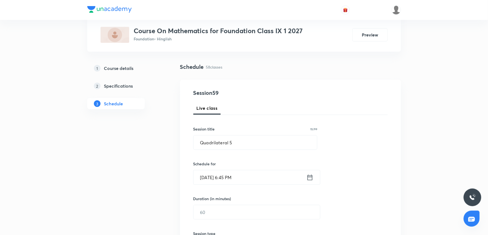
click at [252, 181] on input "Sept 1, 2025, 6:45 PM" at bounding box center [250, 177] width 113 height 14
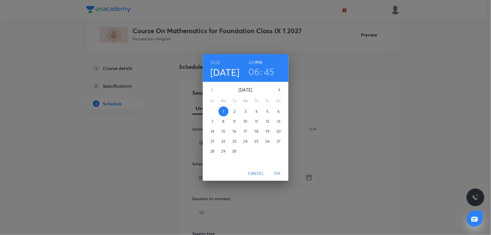
click at [361, 115] on div "2025 Sep 1 06 : 45 AM PM September 2025 Su Mo Tu We Th Fr Sa 31 1 2 3 4 5 6 7 8…" at bounding box center [245, 117] width 491 height 235
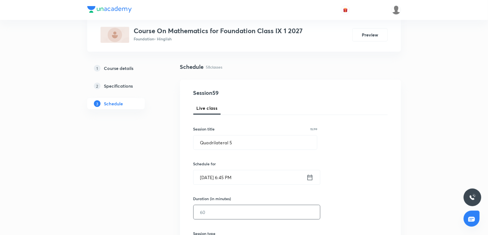
click at [216, 213] on input "text" at bounding box center [257, 212] width 126 height 14
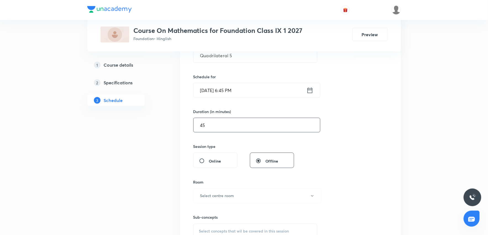
scroll to position [153, 0]
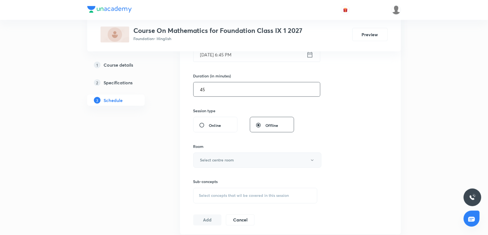
type input "45"
click at [236, 162] on button "Select centre room" at bounding box center [257, 159] width 128 height 15
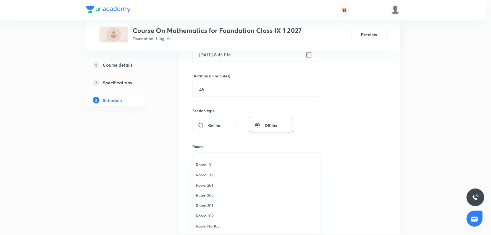
drag, startPoint x: 212, startPoint y: 165, endPoint x: 222, endPoint y: 163, distance: 10.3
click at [213, 164] on span "Room 101" at bounding box center [256, 165] width 121 height 6
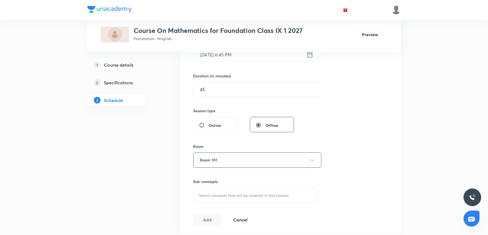
drag, startPoint x: 356, startPoint y: 139, endPoint x: 361, endPoint y: 139, distance: 4.4
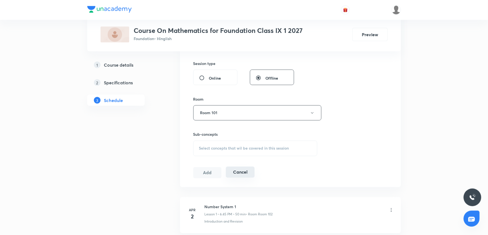
scroll to position [245, 0]
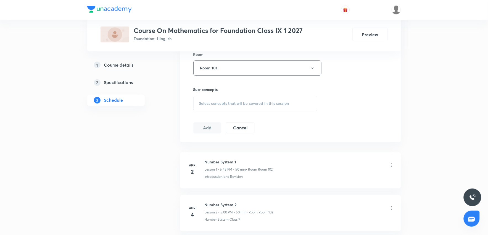
click at [241, 107] on div "Select concepts that wil be covered in this session" at bounding box center [255, 103] width 124 height 15
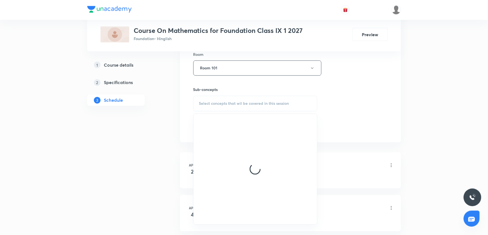
click at [241, 106] on div "Select concepts that wil be covered in this session" at bounding box center [255, 103] width 124 height 15
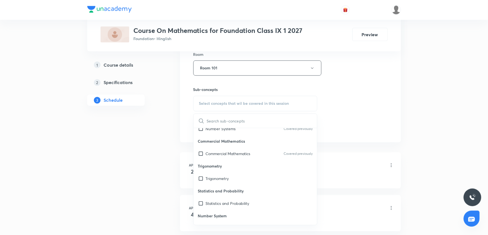
scroll to position [153, 0]
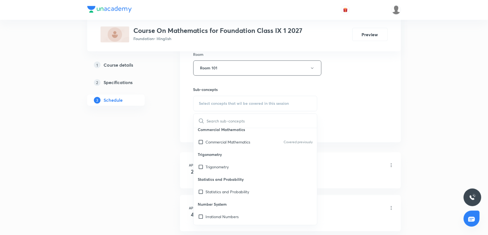
drag, startPoint x: 233, startPoint y: 168, endPoint x: 254, endPoint y: 162, distance: 21.8
click at [233, 168] on div "Trigonometry" at bounding box center [256, 166] width 124 height 12
checkbox input "true"
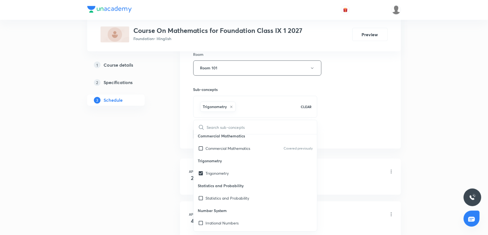
click at [377, 128] on div "Session 59 Live class Session title 15/99 Quadrilateral 5 ​ Schedule for Sept 1…" at bounding box center [290, 7] width 194 height 266
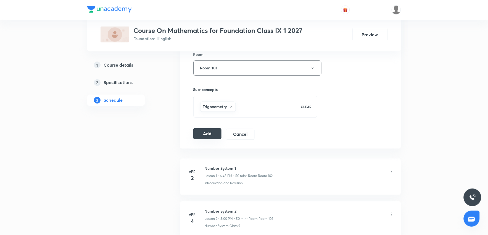
click at [212, 134] on button "Add" at bounding box center [207, 133] width 28 height 11
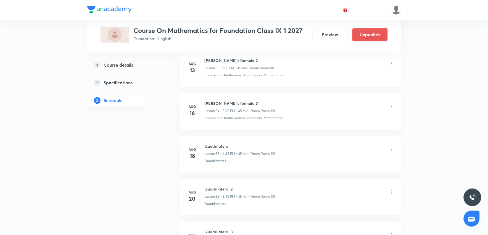
scroll to position [2482, 0]
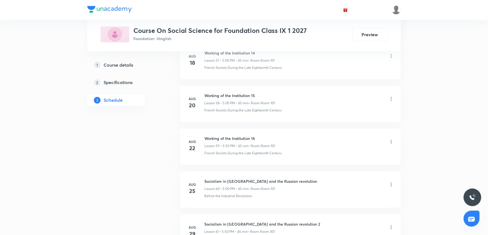
scroll to position [2865, 0]
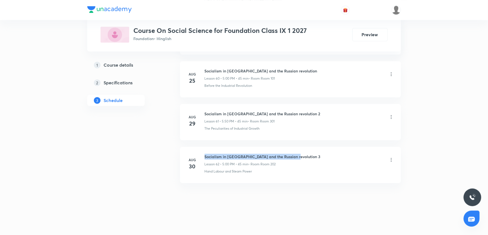
drag, startPoint x: 205, startPoint y: 156, endPoint x: 310, endPoint y: 152, distance: 105.3
click at [310, 152] on li "[DATE] Socialism in [GEOGRAPHIC_DATA] and the Russian revolution 3 Lesson 62 • …" at bounding box center [290, 165] width 221 height 36
copy h6 "Socialism in [GEOGRAPHIC_DATA] and the Russian revolution 3"
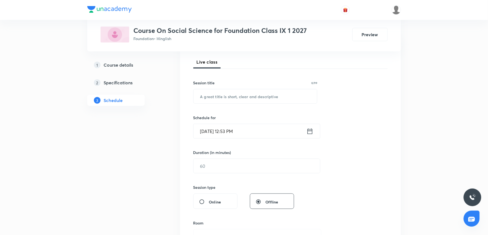
scroll to position [0, 0]
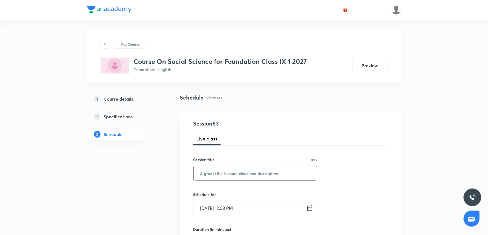
click at [252, 170] on input "text" at bounding box center [256, 173] width 124 height 14
paste input "Socialism in [GEOGRAPHIC_DATA] and the Russian revolution 3"
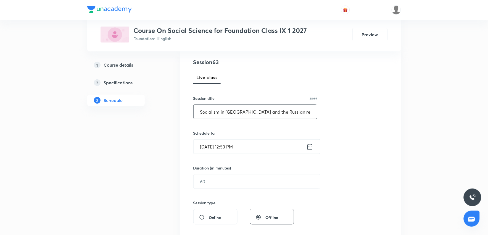
type input "Socialism in [GEOGRAPHIC_DATA] and the Russian revolution 4"
click at [253, 144] on input "[DATE] 12:53 PM" at bounding box center [250, 146] width 113 height 14
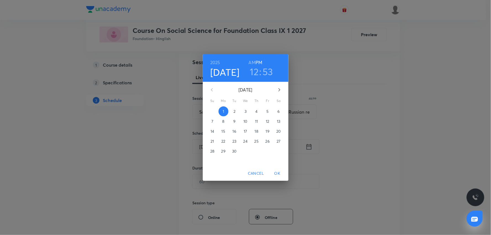
click at [255, 69] on h3 "12" at bounding box center [254, 72] width 9 height 12
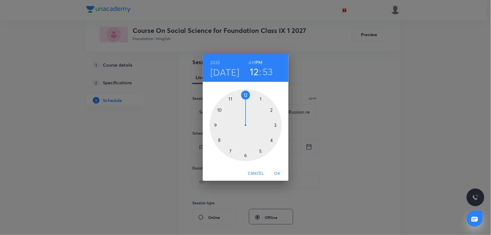
click at [231, 151] on div at bounding box center [246, 125] width 72 height 72
click at [230, 151] on div at bounding box center [246, 125] width 72 height 72
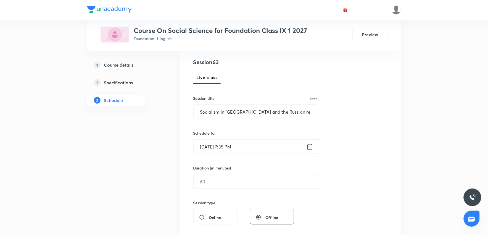
click at [255, 149] on input "[DATE] 7:35 PM" at bounding box center [250, 146] width 113 height 14
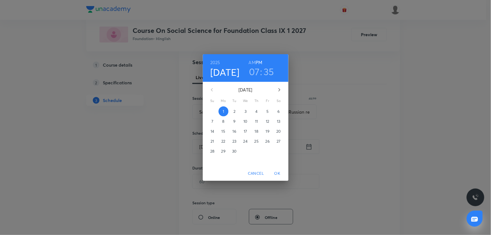
drag, startPoint x: 355, startPoint y: 146, endPoint x: 256, endPoint y: 190, distance: 107.9
click at [353, 147] on div "[DATE] 07 : 35 AM PM [DATE] Su Mo Tu We Th Fr Sa 31 1 2 3 4 5 6 7 8 9 10 11 12 …" at bounding box center [245, 117] width 491 height 235
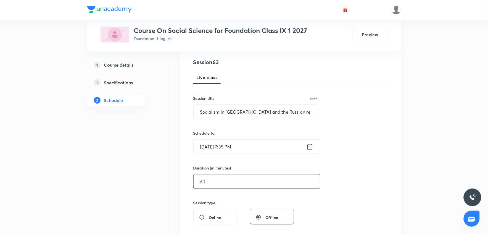
click at [233, 184] on input "text" at bounding box center [257, 181] width 126 height 14
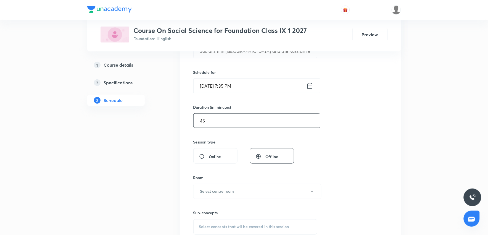
scroll to position [123, 0]
type input "45"
click at [232, 192] on h6 "Select centre room" at bounding box center [217, 191] width 34 height 6
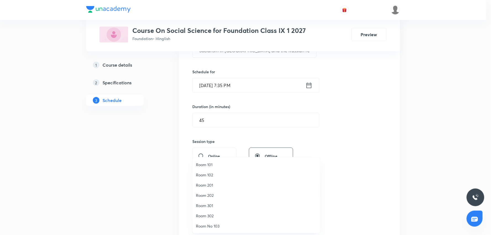
click at [210, 166] on span "Room 101" at bounding box center [256, 165] width 121 height 6
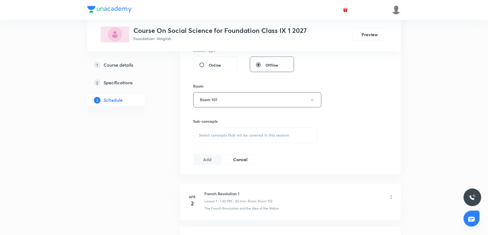
scroll to position [215, 0]
click at [225, 138] on div "Select concepts that wil be covered in this session" at bounding box center [255, 133] width 124 height 15
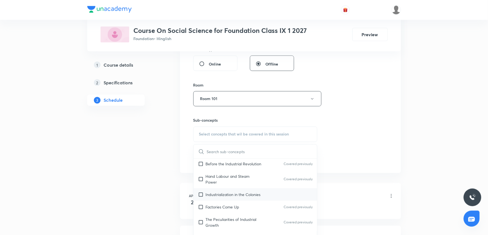
scroll to position [123, 0]
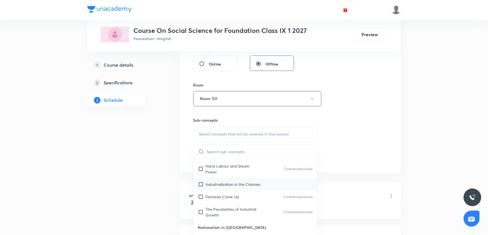
click at [248, 181] on p "Industrialization in the Colonies" at bounding box center [233, 184] width 55 height 6
checkbox input "true"
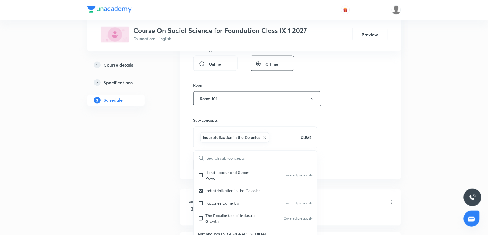
click at [355, 149] on div "Session 63 Live class Session title 48/99 Socialism in Europe and the Russian r…" at bounding box center [290, 38] width 194 height 266
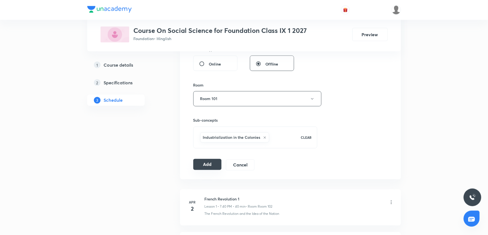
click at [219, 162] on button "Add" at bounding box center [207, 164] width 28 height 11
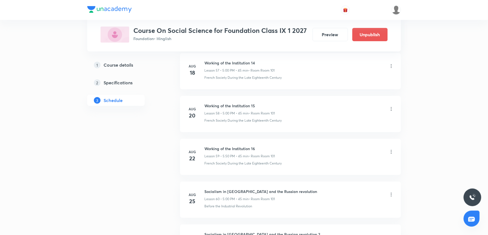
scroll to position [2654, 0]
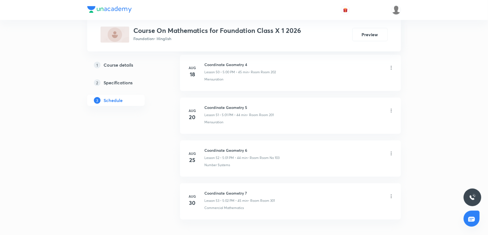
scroll to position [2479, 0]
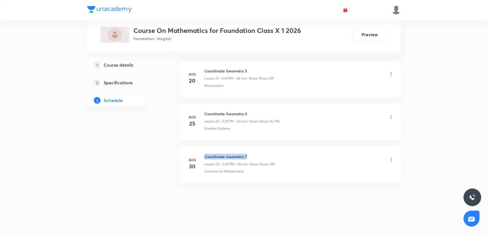
drag, startPoint x: 205, startPoint y: 156, endPoint x: 257, endPoint y: 153, distance: 51.7
click at [257, 153] on li "[DATE] Coordinate Geometry 7 Lesson 53 • 5:02 PM • 45 min • Room Room 301 Comme…" at bounding box center [290, 165] width 221 height 36
copy h6 "Coordinate Geometry 7"
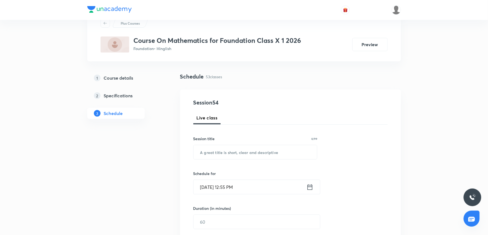
scroll to position [0, 0]
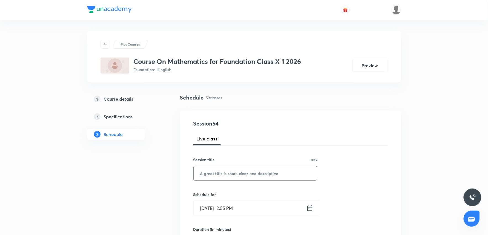
click at [216, 177] on input "text" at bounding box center [256, 173] width 124 height 14
paste input "Coordinate Geometry 7"
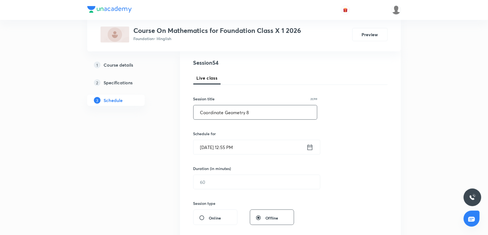
scroll to position [61, 0]
type input "Coordinate Geometry 8"
click at [251, 145] on input "[DATE] 12:55 PM" at bounding box center [250, 146] width 113 height 14
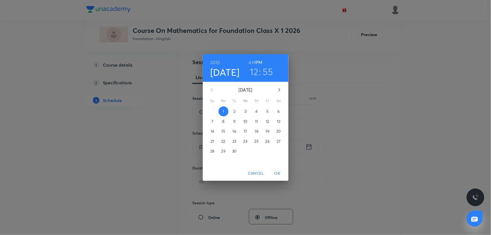
click at [255, 73] on h3 "12" at bounding box center [254, 72] width 9 height 12
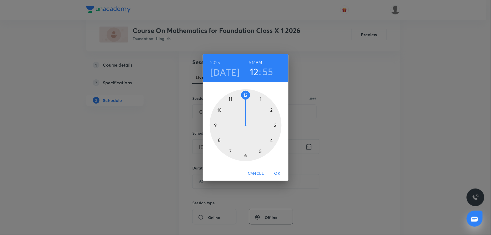
click at [260, 150] on div at bounding box center [246, 125] width 72 height 72
click at [245, 96] on div at bounding box center [246, 125] width 72 height 72
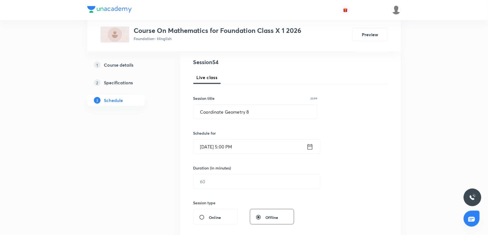
click at [257, 151] on input "Sept 1, 2025, 5:00 PM" at bounding box center [250, 146] width 113 height 14
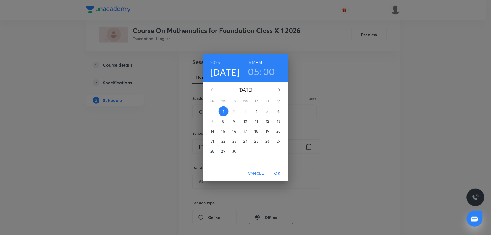
click at [203, 182] on div "2025 Sep 1 05 : 00 AM PM September 2025 Su Mo Tu We Th Fr Sa 31 1 2 3 4 5 6 7 8…" at bounding box center [245, 117] width 491 height 235
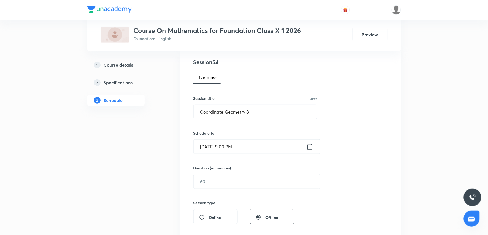
click at [203, 182] on input "text" at bounding box center [257, 181] width 126 height 14
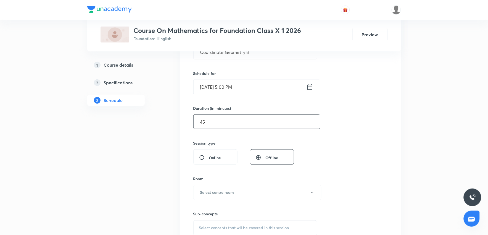
scroll to position [123, 0]
type input "45"
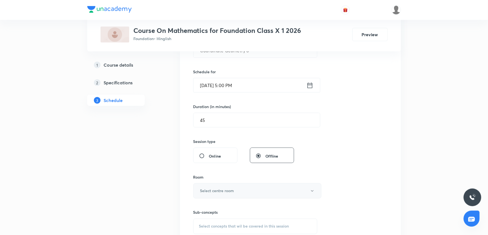
click at [229, 192] on h6 "Select centre room" at bounding box center [217, 191] width 34 height 6
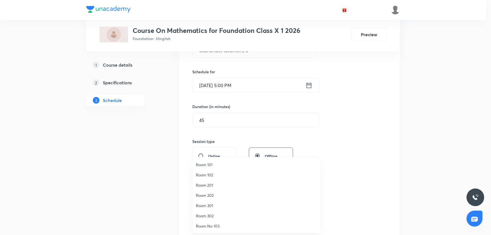
drag, startPoint x: 212, startPoint y: 194, endPoint x: 257, endPoint y: 179, distance: 48.2
click at [212, 194] on span "Room 202" at bounding box center [256, 195] width 121 height 6
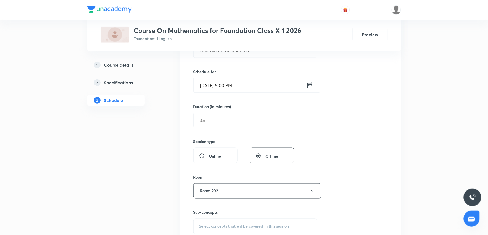
click at [352, 134] on div "Session 54 Live class Session title 21/99 Coordinate Geometry 8 ​ Schedule for …" at bounding box center [290, 126] width 194 height 259
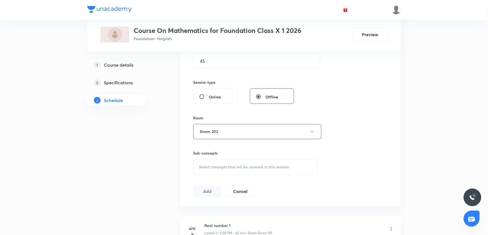
scroll to position [184, 0]
click at [234, 167] on div "Select concepts that wil be covered in this session" at bounding box center [255, 164] width 124 height 15
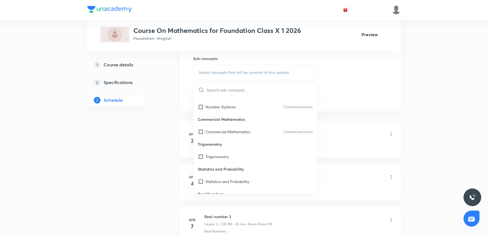
scroll to position [123, 0]
click at [233, 156] on div "Trigonometry" at bounding box center [256, 155] width 124 height 12
checkbox input "true"
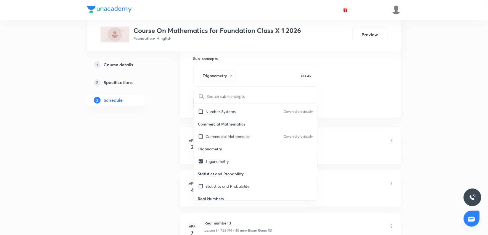
click at [363, 129] on li "Apr 2 Real number 1 Lesson 1 • 5:00 PM • 45 min • Room Room 101 Division Algori…" at bounding box center [290, 146] width 221 height 36
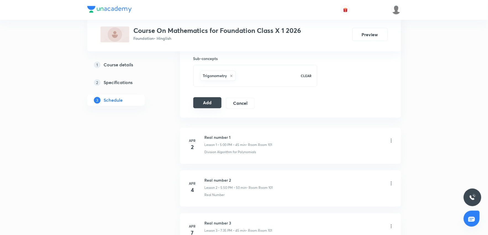
click at [212, 107] on button "Add" at bounding box center [207, 102] width 28 height 11
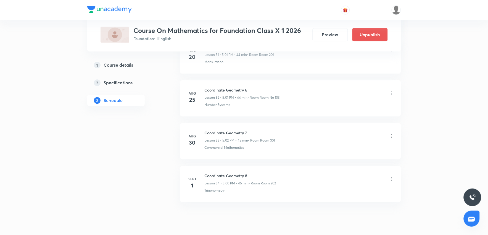
scroll to position [2268, 0]
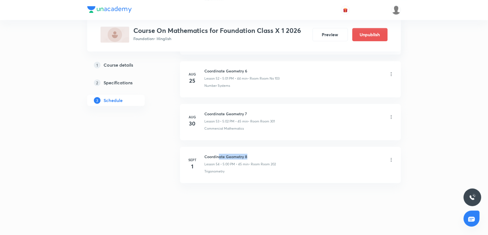
drag, startPoint x: 220, startPoint y: 155, endPoint x: 266, endPoint y: 155, distance: 46.7
click at [266, 155] on h6 "Coordinate Geometry 8" at bounding box center [241, 157] width 72 height 6
drag, startPoint x: 284, startPoint y: 170, endPoint x: 291, endPoint y: 167, distance: 7.5
click at [286, 169] on div "Trigonometry" at bounding box center [299, 171] width 189 height 5
click at [393, 160] on icon at bounding box center [392, 160] width 6 height 6
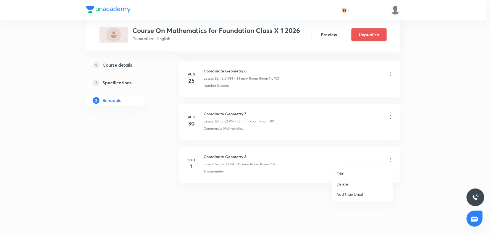
click at [368, 174] on li "Edit" at bounding box center [362, 173] width 60 height 10
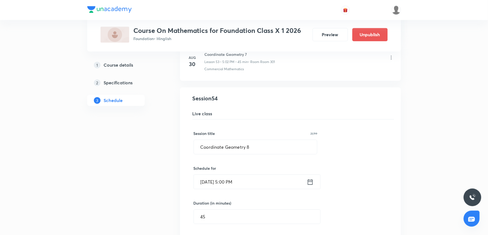
scroll to position [2329, 0]
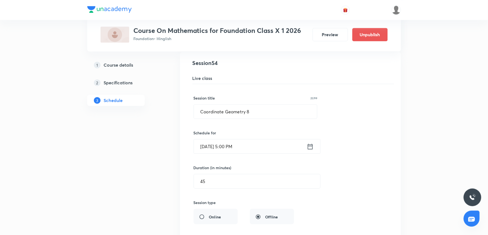
click at [246, 150] on input "Sept 1, 2025, 5:00 PM" at bounding box center [250, 146] width 113 height 14
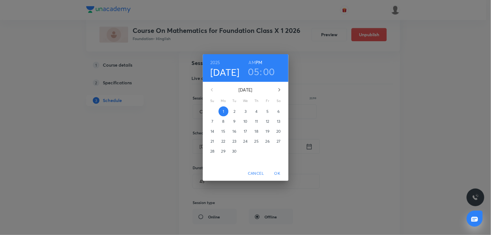
click at [270, 69] on h3 "00" at bounding box center [269, 72] width 12 height 12
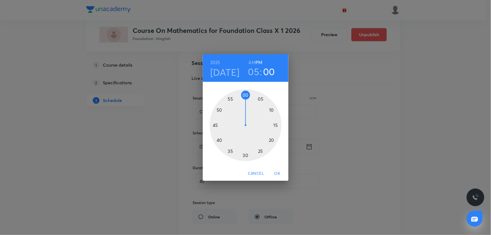
click at [218, 110] on div at bounding box center [246, 125] width 72 height 72
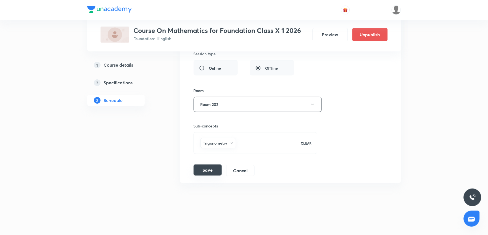
scroll to position [2481, 0]
click at [216, 169] on button "Save" at bounding box center [208, 169] width 28 height 11
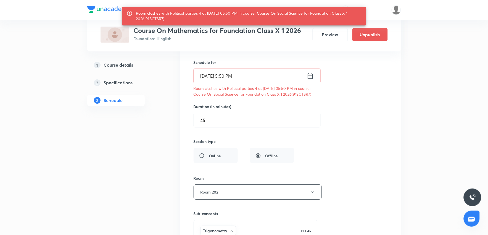
scroll to position [2389, 0]
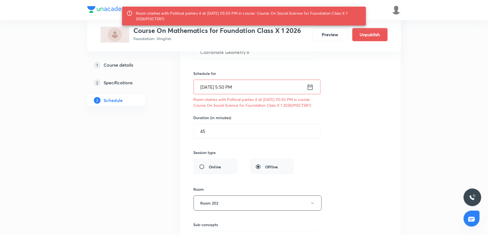
drag, startPoint x: 146, startPoint y: 18, endPoint x: 163, endPoint y: 22, distance: 17.1
click at [163, 22] on div "Room clashes with Political parties 4 at 01 Sep 2025 05:50 PM in course: Course…" at bounding box center [249, 15] width 226 height 15
copy div "91SCTSR7"
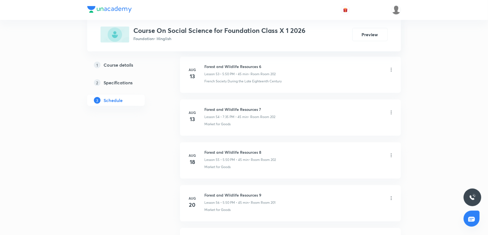
scroll to position [2779, 0]
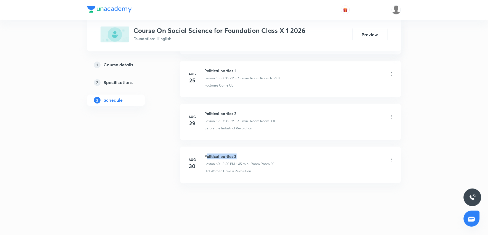
drag, startPoint x: 206, startPoint y: 156, endPoint x: 249, endPoint y: 153, distance: 43.8
click at [249, 153] on li "Aug 30 Political parties 3 Lesson 60 • 5:50 PM • 45 min • Room Room 301 Did Wom…" at bounding box center [290, 165] width 221 height 36
click at [206, 156] on h6 "Political parties 3" at bounding box center [240, 157] width 71 height 6
drag, startPoint x: 205, startPoint y: 155, endPoint x: 250, endPoint y: 153, distance: 45.1
click at [250, 154] on h6 "Political parties 3" at bounding box center [240, 157] width 71 height 6
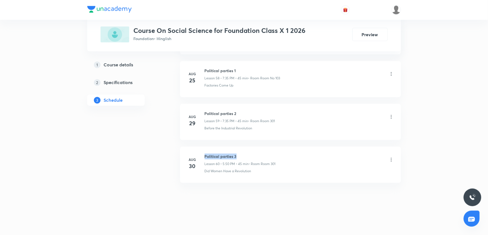
copy h6 "Political parties 3"
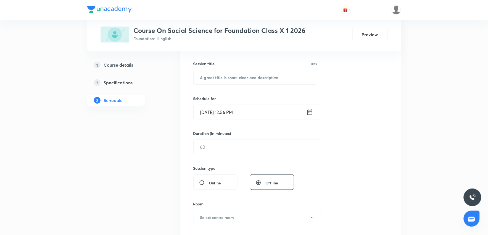
scroll to position [19, 0]
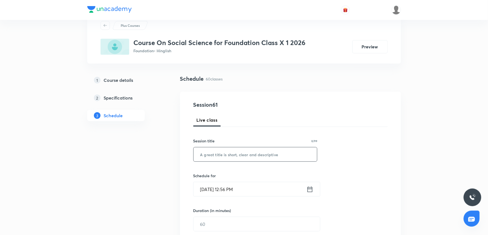
click at [209, 153] on input "text" at bounding box center [256, 154] width 124 height 14
paste input "Political parties 3"
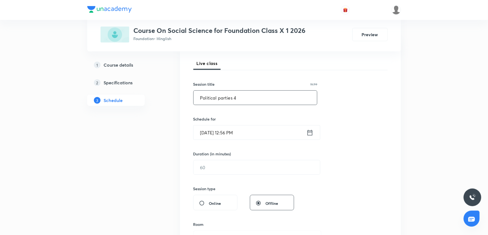
scroll to position [80, 0]
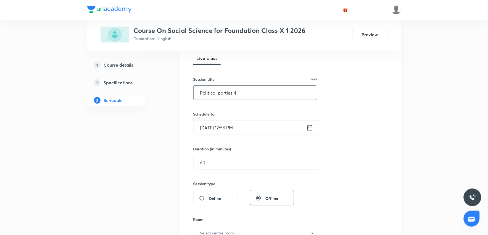
type input "Political parties 4"
click at [249, 131] on input "Sept 1, 2025, 12:56 PM" at bounding box center [250, 127] width 113 height 14
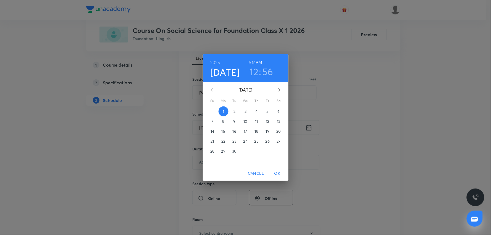
click at [255, 75] on h3 "12" at bounding box center [254, 72] width 9 height 12
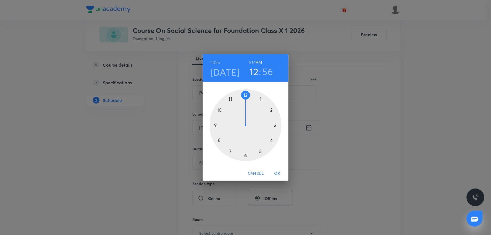
click at [260, 150] on div at bounding box center [246, 125] width 72 height 72
click at [219, 110] on div at bounding box center [246, 125] width 72 height 72
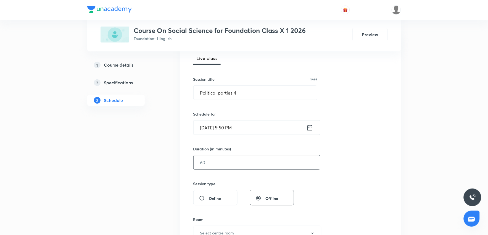
click at [239, 162] on input "text" at bounding box center [257, 162] width 126 height 14
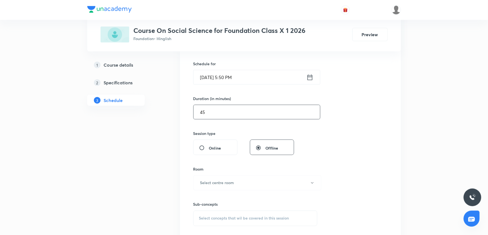
scroll to position [142, 0]
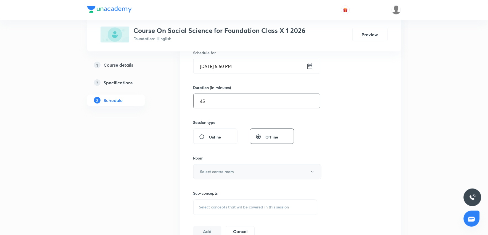
type input "45"
click at [230, 174] on h6 "Select centre room" at bounding box center [217, 172] width 34 height 6
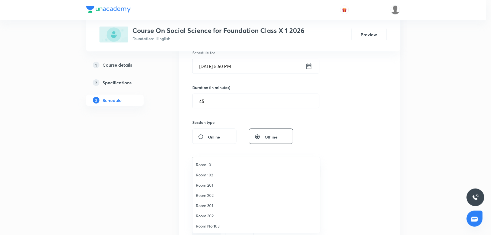
drag, startPoint x: 221, startPoint y: 193, endPoint x: 328, endPoint y: 170, distance: 109.4
click at [222, 193] on span "Room 202" at bounding box center [256, 195] width 121 height 6
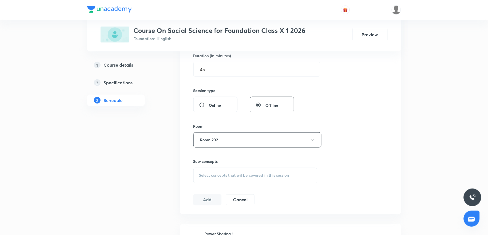
scroll to position [203, 0]
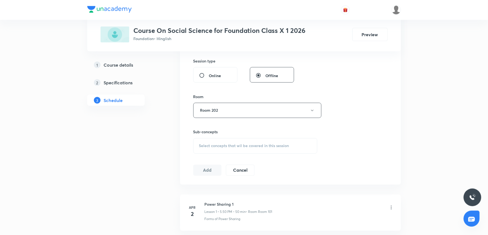
click at [281, 142] on div "Select concepts that wil be covered in this session" at bounding box center [255, 145] width 124 height 15
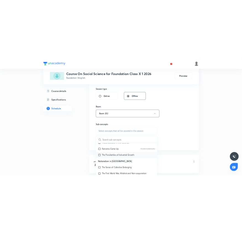
scroll to position [153, 0]
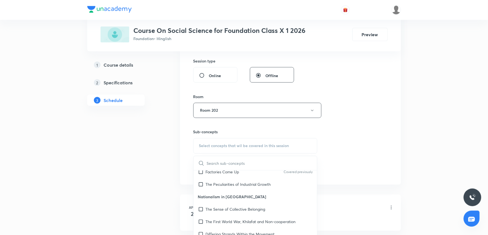
drag, startPoint x: 245, startPoint y: 202, endPoint x: 321, endPoint y: 180, distance: 79.2
click at [251, 206] on p "The Sense of Collective Belonging" at bounding box center [236, 209] width 60 height 6
checkbox input "true"
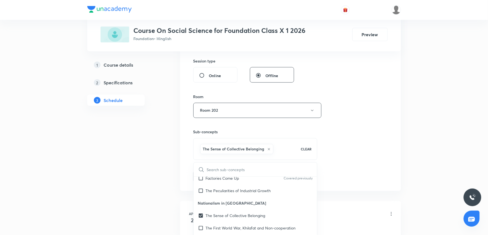
click at [328, 178] on div "Session 61 Live class Session title 19/99 Political parties 4 ​ Schedule for Se…" at bounding box center [290, 49] width 194 height 266
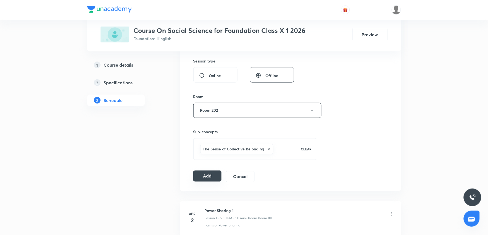
click at [215, 177] on button "Add" at bounding box center [207, 175] width 28 height 11
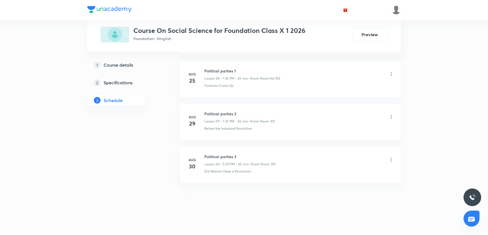
scroll to position [2525, 0]
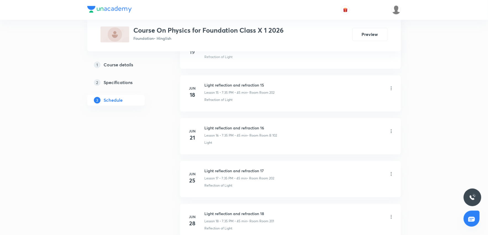
scroll to position [1451, 0]
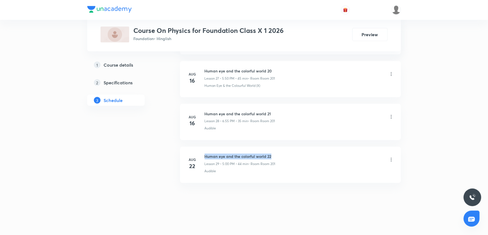
drag, startPoint x: 203, startPoint y: 155, endPoint x: 307, endPoint y: 149, distance: 104.0
click at [307, 149] on li "[DATE] Human eye and the colorful world 22 Lesson 29 • 5:00 PM • 44 min • Room …" at bounding box center [290, 165] width 221 height 36
copy h6 "Human eye and the colorful world 22"
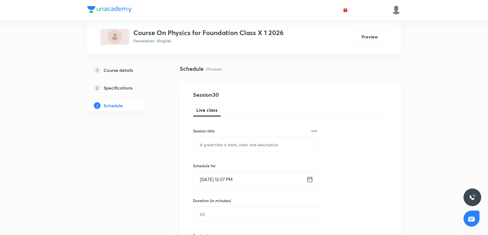
scroll to position [28, 0]
drag, startPoint x: 219, startPoint y: 152, endPoint x: 219, endPoint y: 138, distance: 14.1
click at [219, 142] on div "Session 30 Live class Session title 0/99 ​ Schedule for [DATE] 12:57 PM ​ Durat…" at bounding box center [290, 220] width 194 height 259
click at [219, 138] on input "text" at bounding box center [256, 145] width 124 height 14
paste input "Human eye and the colorful world 22"
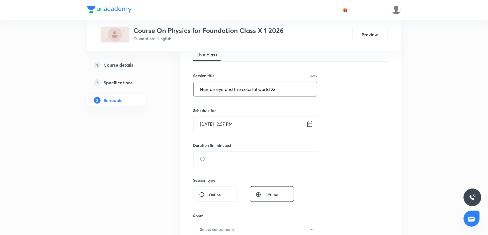
scroll to position [120, 0]
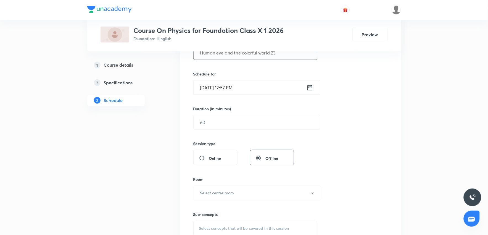
type input "Human eye and the colorful world 23"
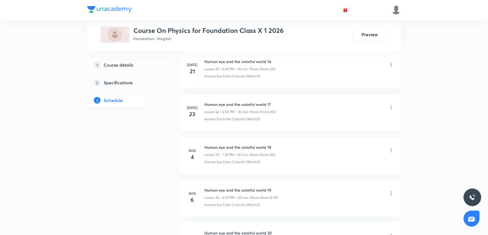
scroll to position [1451, 0]
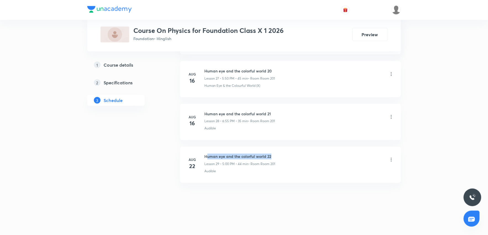
drag, startPoint x: 206, startPoint y: 155, endPoint x: 287, endPoint y: 152, distance: 81.5
click at [287, 152] on li "[DATE] Human eye and the colorful world 22 Lesson 29 • 5:00 PM • 44 min • Room …" at bounding box center [290, 165] width 221 height 36
drag, startPoint x: 204, startPoint y: 154, endPoint x: 283, endPoint y: 154, distance: 79.0
click at [283, 154] on div "[DATE] Human eye and the colorful world 22 Lesson 29 • 5:00 PM • 44 min • Room …" at bounding box center [290, 164] width 207 height 20
copy h6 "Human eye and the colorful world 22"
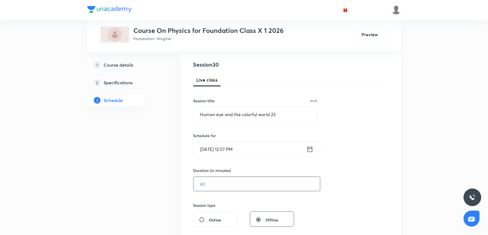
scroll to position [61, 0]
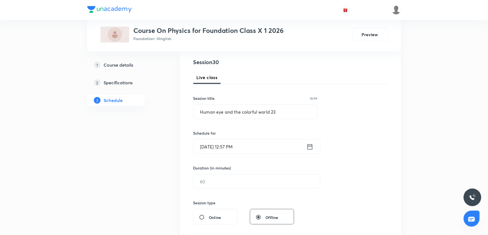
click at [255, 148] on input "[DATE] 12:57 PM" at bounding box center [250, 146] width 113 height 14
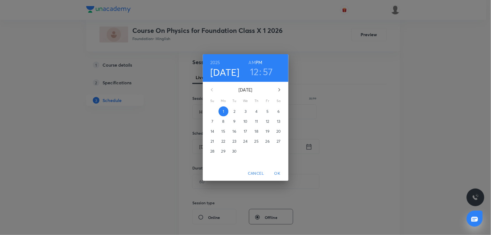
click at [256, 76] on h3 "12" at bounding box center [254, 72] width 9 height 12
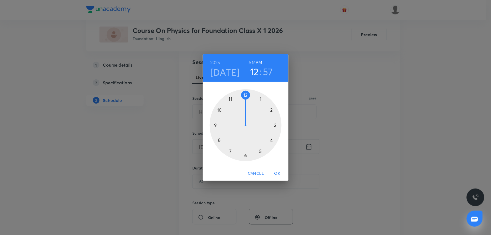
click at [246, 155] on div at bounding box center [246, 125] width 72 height 72
click at [230, 153] on div at bounding box center [246, 125] width 72 height 72
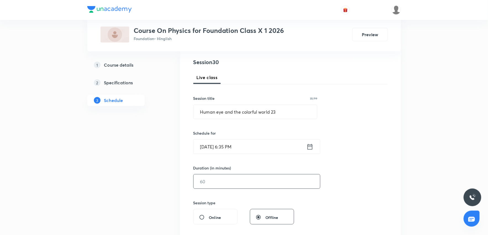
click at [223, 177] on input "text" at bounding box center [257, 181] width 126 height 14
type input "8"
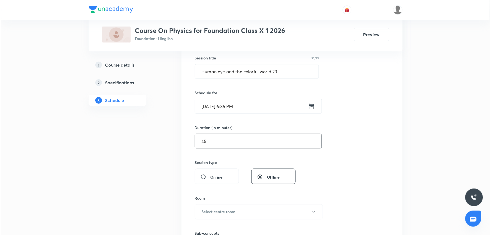
scroll to position [153, 0]
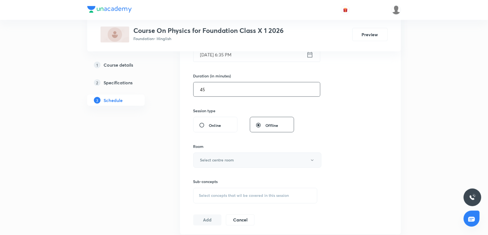
type input "45"
click at [230, 163] on button "Select centre room" at bounding box center [257, 159] width 128 height 15
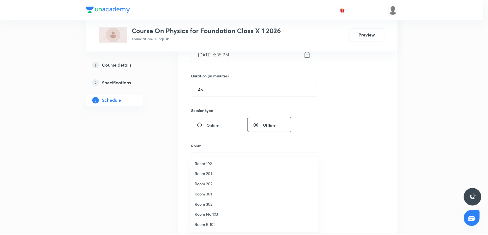
scroll to position [31, 0]
drag, startPoint x: 211, startPoint y: 166, endPoint x: 249, endPoint y: 160, distance: 38.5
click at [219, 164] on span "Room 202" at bounding box center [256, 165] width 121 height 6
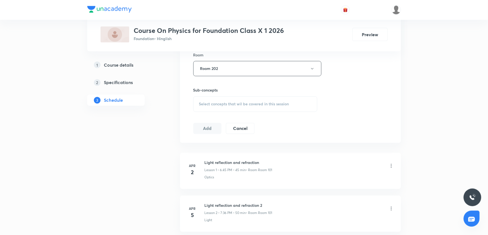
scroll to position [245, 0]
click at [224, 99] on div "Select concepts that wil be covered in this session" at bounding box center [255, 103] width 124 height 15
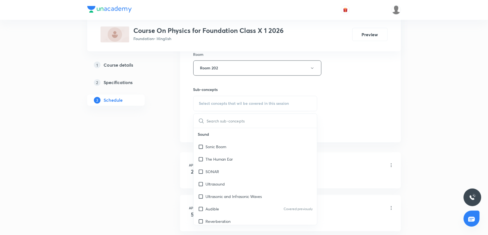
click at [229, 103] on span "Select concepts that wil be covered in this session" at bounding box center [244, 103] width 90 height 4
click at [222, 179] on div "Ultrasound" at bounding box center [256, 184] width 124 height 12
checkbox input "true"
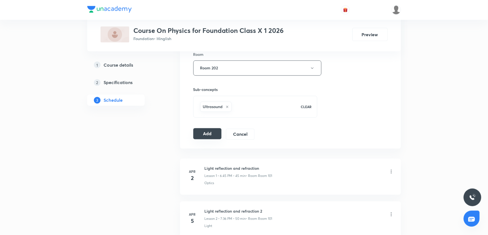
click at [199, 136] on button "Add" at bounding box center [207, 133] width 28 height 11
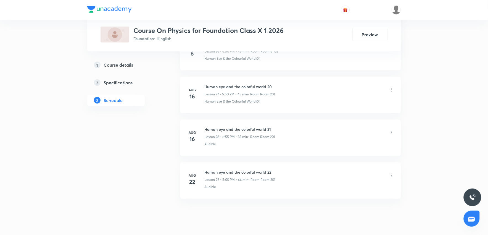
scroll to position [1457, 0]
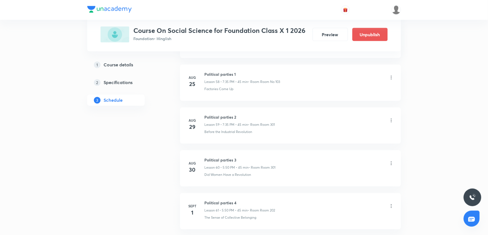
scroll to position [2822, 0]
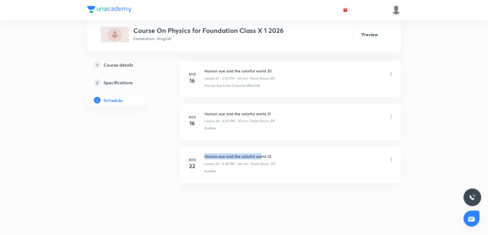
drag, startPoint x: 206, startPoint y: 156, endPoint x: 261, endPoint y: 154, distance: 55.5
click at [261, 154] on h6 "Human eye and the colorful world 22" at bounding box center [240, 157] width 71 height 6
click at [295, 153] on li "[DATE] Human eye and the colorful world 22 Lesson 29 • 5:00 PM • 44 min • Room …" at bounding box center [290, 165] width 221 height 36
drag, startPoint x: 204, startPoint y: 155, endPoint x: 294, endPoint y: 155, distance: 90.0
click at [294, 155] on div "[DATE] Human eye and the colorful world 22 Lesson 29 • 5:00 PM • 44 min • Room …" at bounding box center [290, 164] width 207 height 20
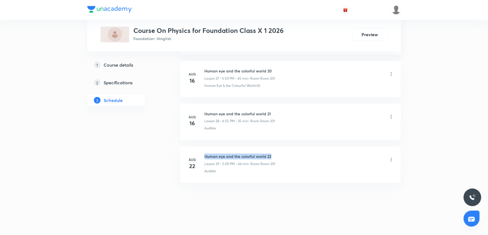
copy h6 "Human eye and the colorful world 22"
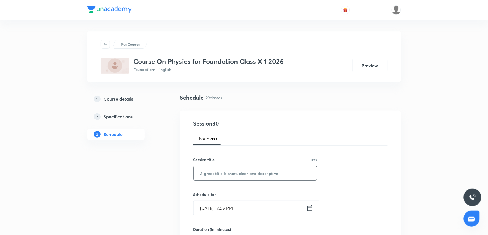
click at [209, 170] on input "text" at bounding box center [256, 173] width 124 height 14
paste input "Human eye and the colorful world 22"
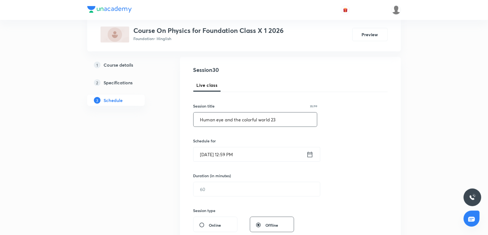
scroll to position [61, 0]
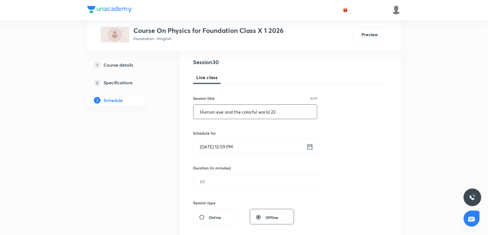
type input "Human eye and the colorful world 23"
click at [261, 151] on input "Sept 1, 2025, 12:59 PM" at bounding box center [250, 146] width 113 height 14
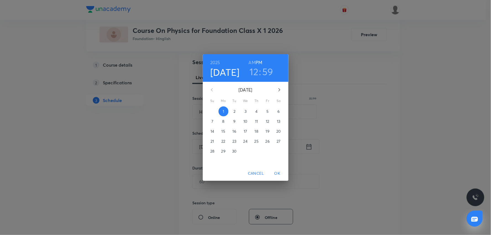
click at [253, 73] on h3 "12" at bounding box center [254, 72] width 9 height 12
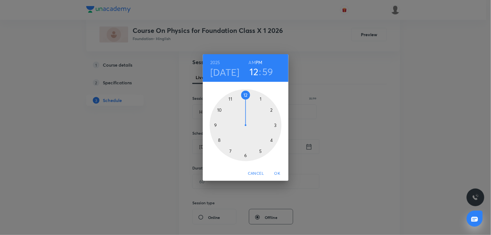
click at [246, 155] on div at bounding box center [246, 125] width 72 height 72
click at [217, 126] on div at bounding box center [246, 125] width 72 height 72
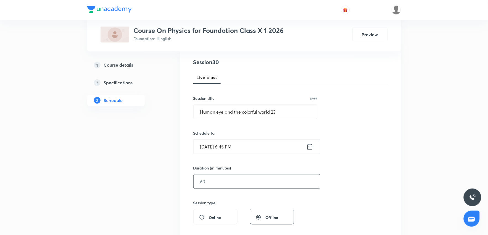
scroll to position [92, 0]
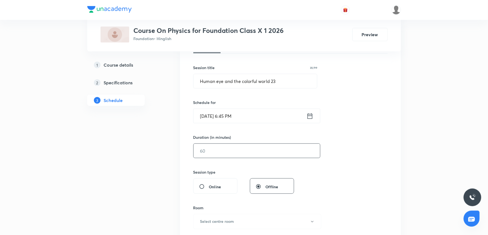
click at [231, 150] on input "text" at bounding box center [257, 151] width 126 height 14
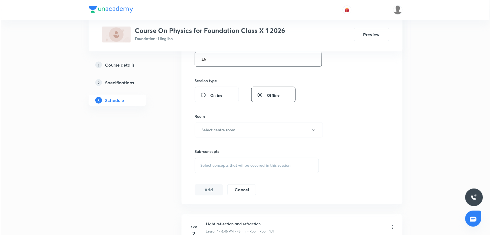
scroll to position [184, 0]
type input "45"
drag, startPoint x: 237, startPoint y: 129, endPoint x: 242, endPoint y: 129, distance: 5.5
click at [242, 129] on button "Select centre room" at bounding box center [257, 129] width 128 height 15
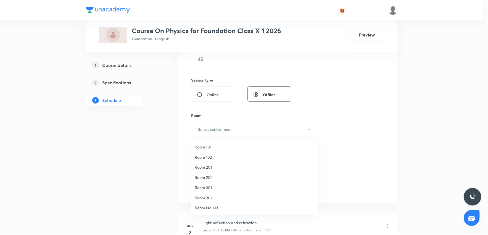
scroll to position [0, 0]
click at [215, 175] on span "Room 202" at bounding box center [256, 178] width 121 height 6
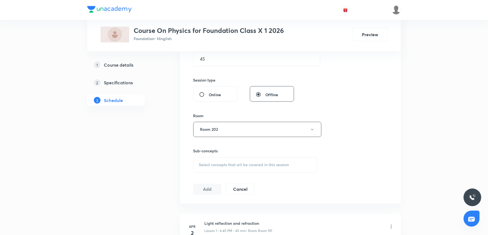
click at [391, 131] on div "Session 30 Live class Session title 35/99 Human eye and the colorful world 23 ​…" at bounding box center [290, 65] width 221 height 277
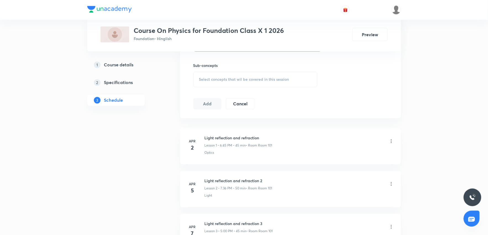
scroll to position [276, 0]
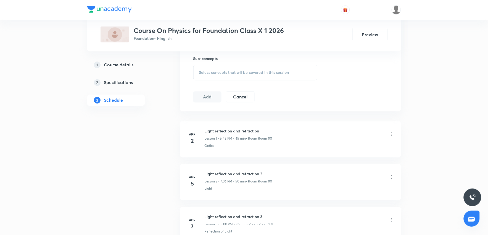
click at [203, 75] on div "Select concepts that wil be covered in this session" at bounding box center [255, 72] width 124 height 15
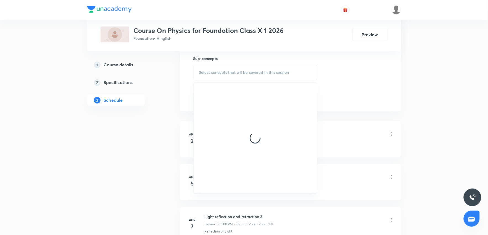
click at [203, 75] on span "Select concepts that wil be covered in this session" at bounding box center [244, 72] width 90 height 4
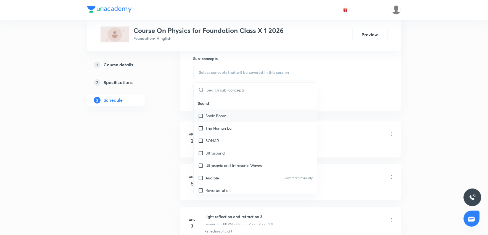
drag, startPoint x: 211, startPoint y: 75, endPoint x: 216, endPoint y: 114, distance: 38.7
click at [213, 79] on div "Select concepts that wil be covered in this session" at bounding box center [255, 72] width 124 height 15
drag, startPoint x: 219, startPoint y: 129, endPoint x: 345, endPoint y: 104, distance: 127.8
click at [220, 129] on p "Reverberation" at bounding box center [218, 129] width 25 height 6
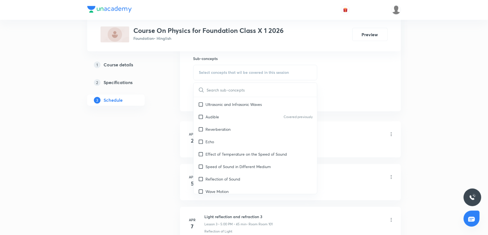
checkbox input "true"
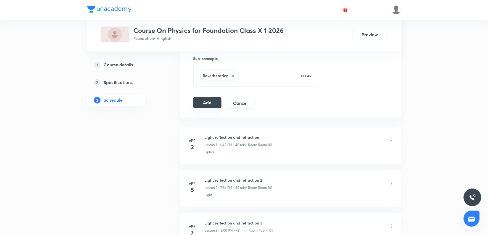
click at [206, 101] on button "Add" at bounding box center [207, 102] width 28 height 11
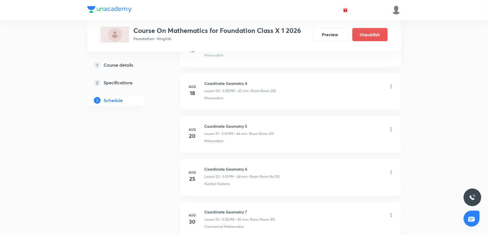
scroll to position [2522, 0]
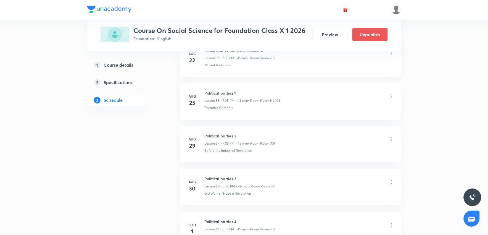
scroll to position [2822, 0]
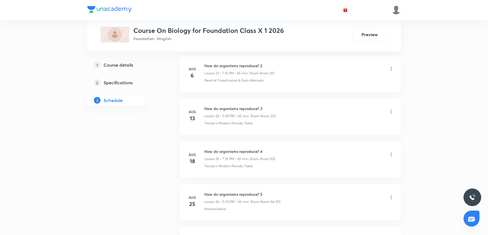
scroll to position [1365, 0]
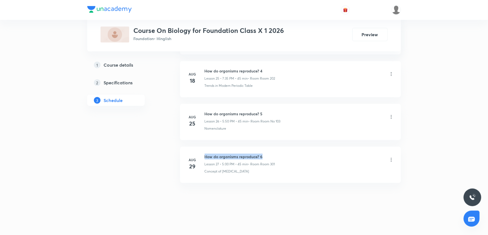
drag, startPoint x: 206, startPoint y: 156, endPoint x: 276, endPoint y: 154, distance: 69.9
click at [275, 154] on h6 "How do organisms reproduce? 6" at bounding box center [240, 157] width 70 height 6
copy h6 "How do organisms reproduce? 6"
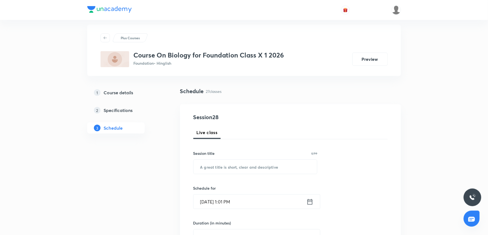
scroll to position [0, 0]
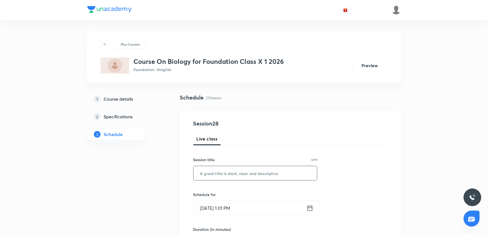
click at [229, 175] on input "text" at bounding box center [256, 173] width 124 height 14
paste input "How do organisms reproduce? 6"
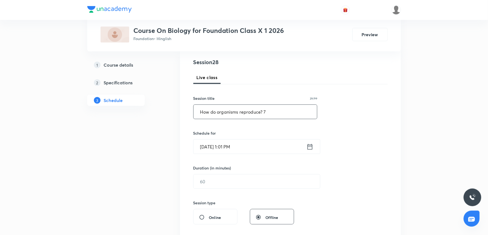
type input "How do organisms reproduce? 7"
click at [251, 145] on input "[DATE] 1:01 PM" at bounding box center [250, 146] width 113 height 14
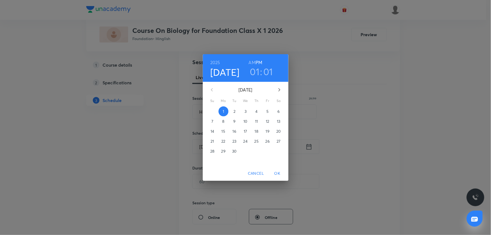
click at [254, 71] on h3 "01" at bounding box center [255, 72] width 10 height 12
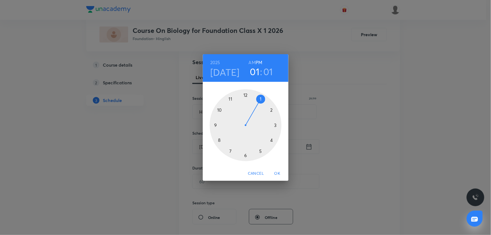
click at [246, 155] on div at bounding box center [246, 125] width 72 height 72
click at [216, 125] on div at bounding box center [246, 125] width 72 height 72
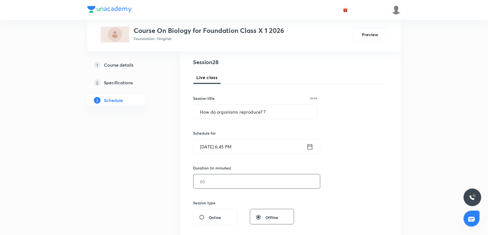
click at [228, 182] on input "text" at bounding box center [257, 181] width 126 height 14
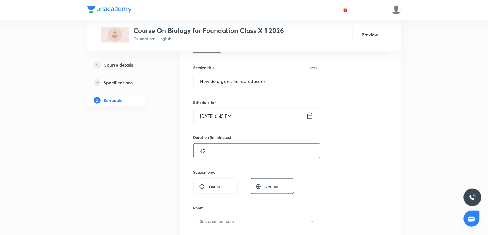
scroll to position [123, 0]
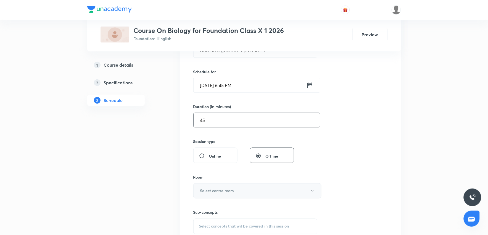
type input "45"
click at [227, 194] on button "Select centre room" at bounding box center [257, 190] width 128 height 15
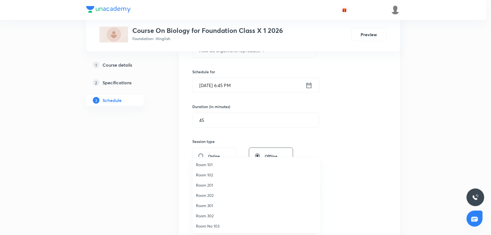
click at [210, 195] on span "Room 202" at bounding box center [256, 195] width 121 height 6
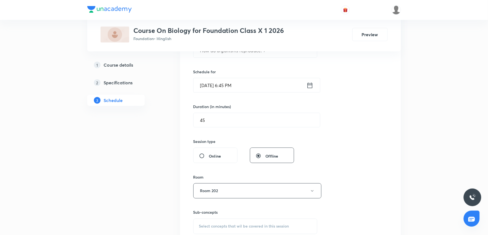
click at [355, 140] on div "Session 28 Live class Session title 29/99 How do organisms reproduce? 7 ​ Sched…" at bounding box center [290, 126] width 194 height 259
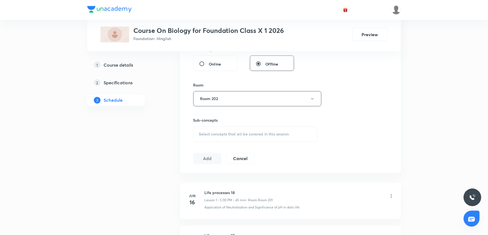
click at [256, 136] on span "Select concepts that wil be covered in this session" at bounding box center [244, 134] width 90 height 4
click at [255, 135] on span "Select concepts that wil be covered in this session" at bounding box center [244, 134] width 90 height 4
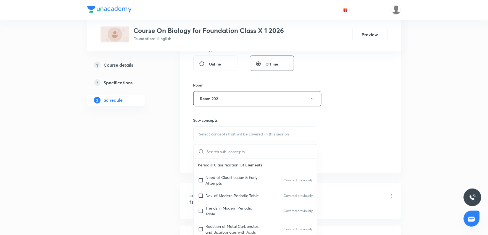
click at [255, 135] on span "Select concepts that wil be covered in this session" at bounding box center [244, 134] width 90 height 4
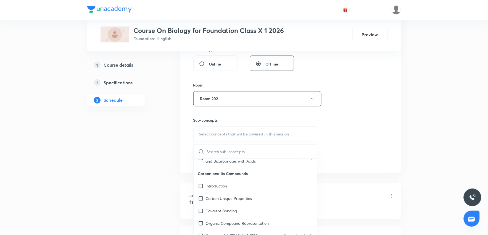
scroll to position [92, 0]
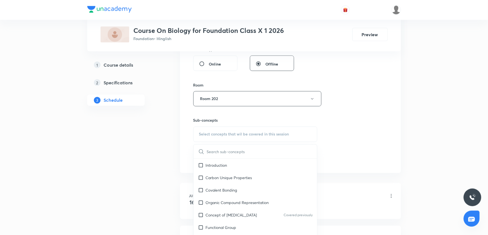
drag, startPoint x: 230, startPoint y: 177, endPoint x: 440, endPoint y: 148, distance: 211.3
click at [231, 177] on p "Carbon Unique Properties" at bounding box center [229, 178] width 46 height 6
checkbox input "true"
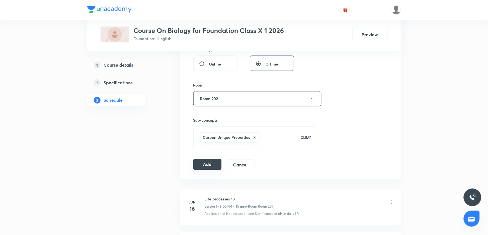
click at [204, 166] on button "Add" at bounding box center [207, 164] width 28 height 11
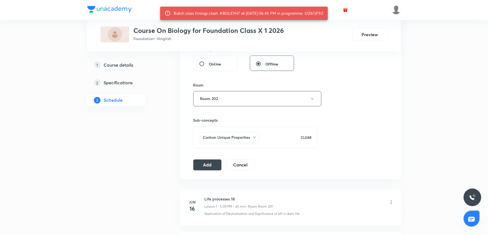
drag, startPoint x: 311, startPoint y: 13, endPoint x: 328, endPoint y: 14, distance: 17.5
click at [324, 14] on div "Batch class timings clash. KBOLEYH7 at 01 Sep 2025 06:45 PM in programme: OZ67J…" at bounding box center [249, 13] width 150 height 10
copy div "OZ67JF9Z"
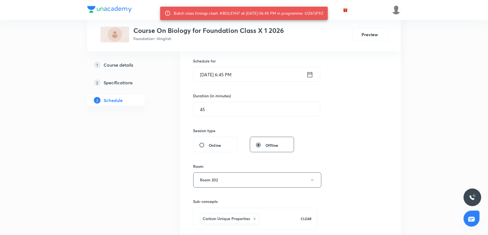
scroll to position [123, 0]
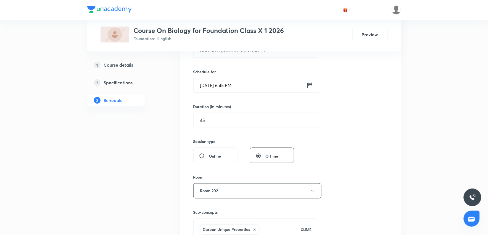
click at [250, 85] on input "Sept 1, 2025, 6:45 PM" at bounding box center [250, 85] width 113 height 14
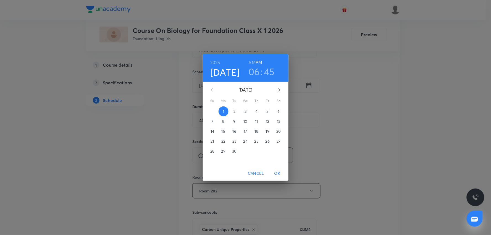
click at [255, 74] on h3 "06" at bounding box center [254, 72] width 12 height 12
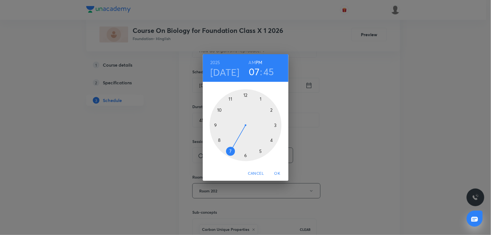
click at [230, 151] on div at bounding box center [246, 125] width 72 height 72
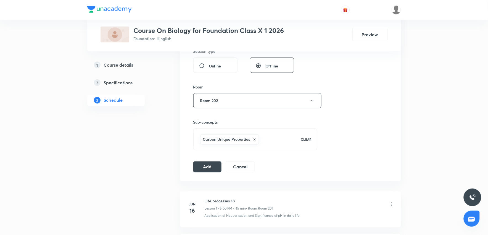
scroll to position [245, 0]
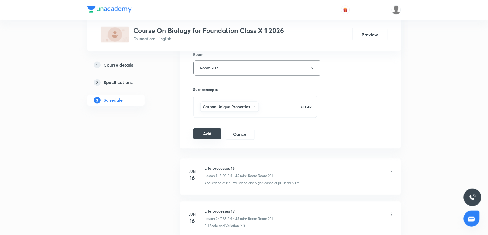
click at [208, 137] on button "Add" at bounding box center [207, 133] width 28 height 11
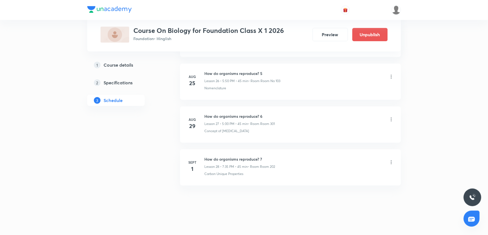
scroll to position [1154, 0]
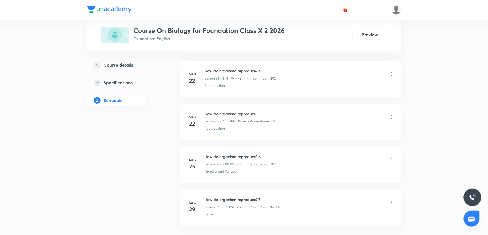
scroll to position [1794, 0]
drag, startPoint x: 205, startPoint y: 155, endPoint x: 278, endPoint y: 155, distance: 73.2
click at [278, 155] on h6 "How do organism reproduce? 7" at bounding box center [243, 157] width 76 height 6
copy h6 "How do organism reproduce? 7"
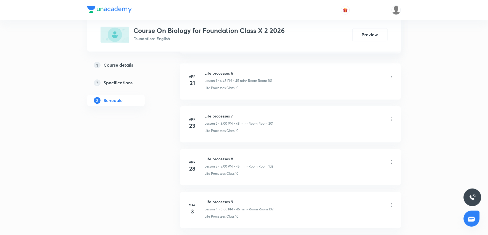
scroll to position [0, 0]
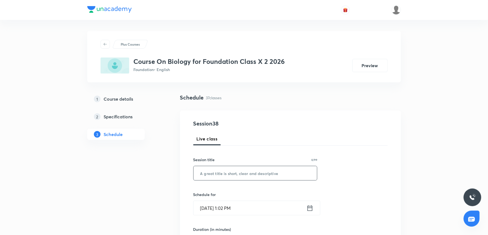
click at [238, 172] on input "text" at bounding box center [256, 173] width 124 height 14
paste input "How do organism reproduce? 7"
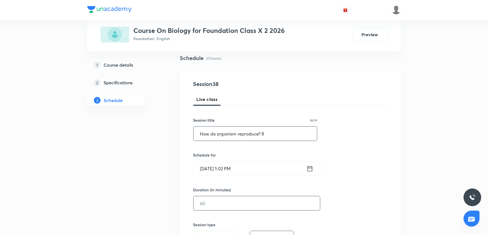
scroll to position [61, 0]
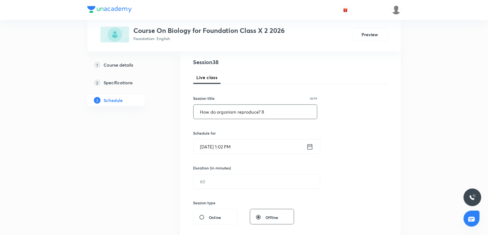
type input "How do organism reproduce? 8"
click at [250, 149] on input "Sept 1, 2025, 1:02 PM" at bounding box center [250, 146] width 113 height 14
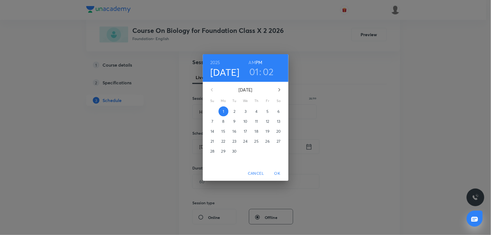
click at [257, 70] on h3 "01" at bounding box center [254, 72] width 10 height 12
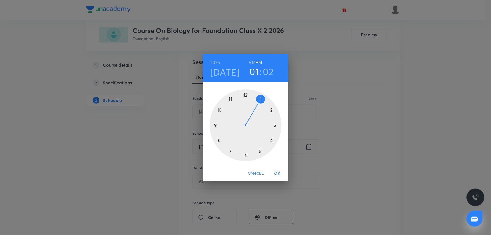
drag, startPoint x: 261, startPoint y: 150, endPoint x: 252, endPoint y: 117, distance: 34.3
click at [260, 148] on div at bounding box center [246, 125] width 72 height 72
click at [244, 93] on div at bounding box center [246, 125] width 72 height 72
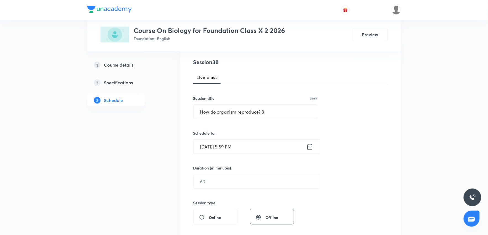
click at [262, 149] on input "Sept 1, 2025, 5:59 PM" at bounding box center [250, 146] width 113 height 14
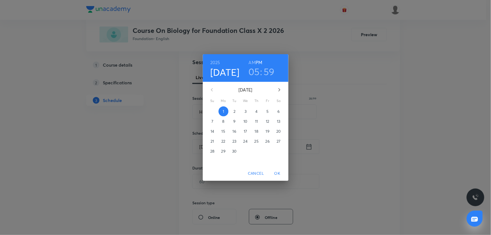
click at [266, 71] on h3 "59" at bounding box center [268, 72] width 11 height 12
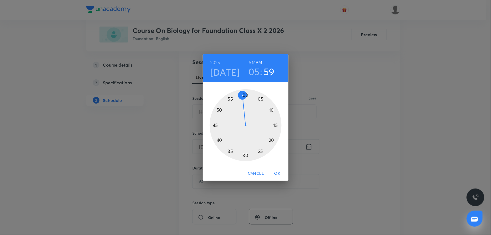
click at [246, 95] on div at bounding box center [246, 125] width 72 height 72
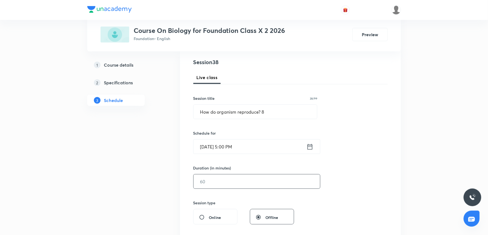
click at [231, 181] on input "text" at bounding box center [257, 181] width 126 height 14
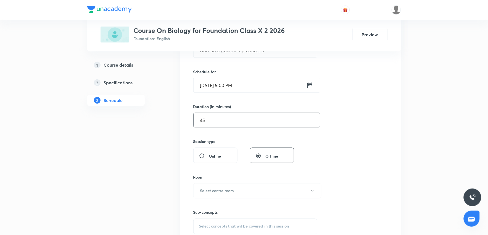
scroll to position [153, 0]
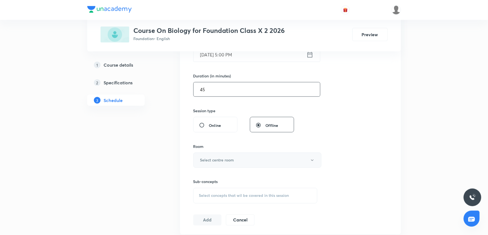
type input "45"
click at [227, 162] on h6 "Select centre room" at bounding box center [217, 160] width 34 height 6
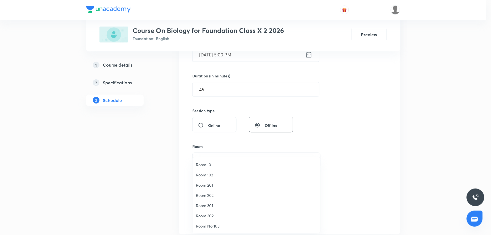
click at [211, 215] on span "Room 302" at bounding box center [256, 216] width 121 height 6
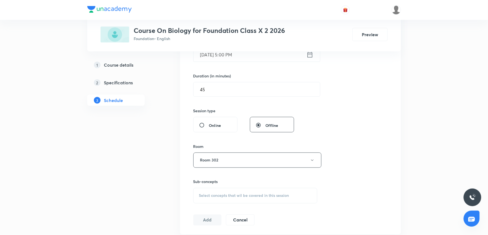
click at [380, 128] on div "Session 38 Live class Session title 28/99 How do organism reproduce? 8 ​ Schedu…" at bounding box center [290, 95] width 194 height 259
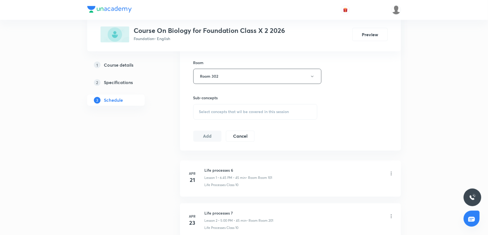
scroll to position [245, 0]
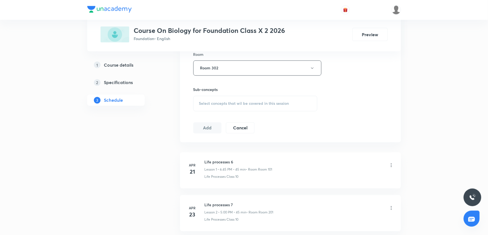
click at [241, 106] on div "Select concepts that wil be covered in this session" at bounding box center [255, 103] width 124 height 15
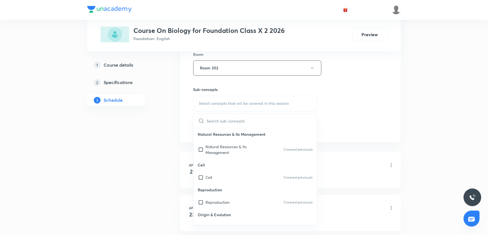
click at [240, 105] on span "Select concepts that wil be covered in this session" at bounding box center [244, 103] width 90 height 4
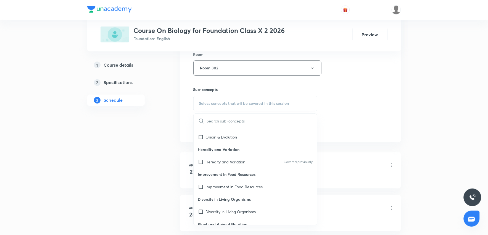
scroll to position [92, 0]
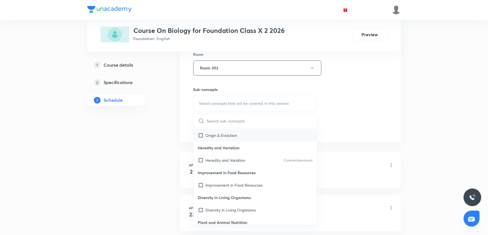
click at [221, 134] on p "Origin & Evolution" at bounding box center [221, 135] width 31 height 6
checkbox input "true"
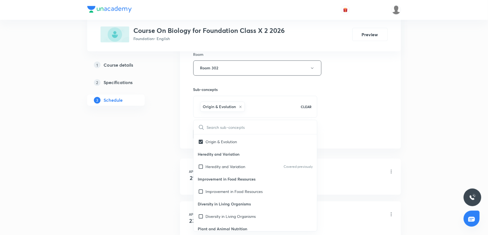
click at [368, 122] on div "Session 38 Live class Session title 28/99 How do organism reproduce? 8 ​ Schedu…" at bounding box center [290, 7] width 194 height 266
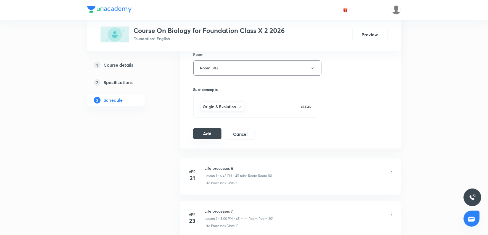
click at [199, 136] on button "Add" at bounding box center [207, 133] width 28 height 11
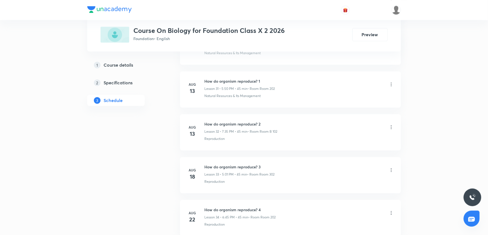
scroll to position [1800, 0]
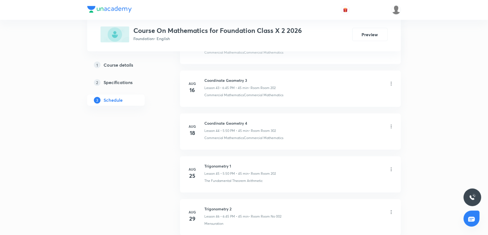
scroll to position [2265, 0]
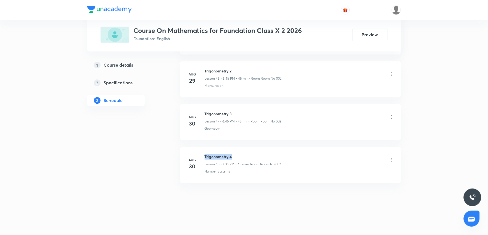
drag, startPoint x: 203, startPoint y: 154, endPoint x: 251, endPoint y: 155, distance: 48.4
click at [251, 155] on div "[DATE] Trigonometry 4 Lesson 48 • 7:35 PM • 45 min • Room Room No 002 Number Sy…" at bounding box center [290, 164] width 207 height 20
copy h6 "Trigonometry 4"
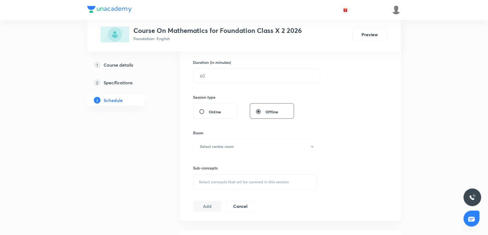
scroll to position [0, 0]
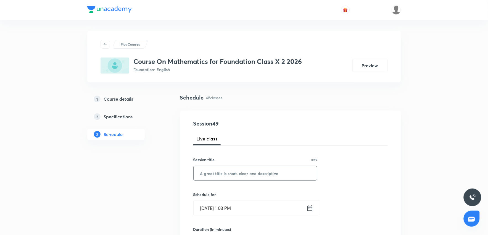
click at [220, 175] on input "text" at bounding box center [256, 173] width 124 height 14
paste input "Trigonometry 4"
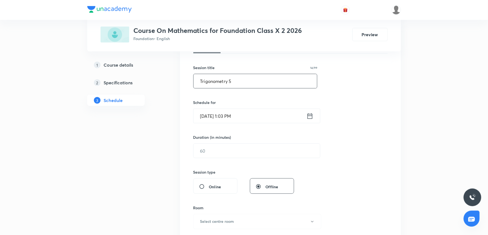
type input "Trigonometry 5"
click at [241, 122] on input "[DATE] 1:03 PM" at bounding box center [250, 116] width 113 height 14
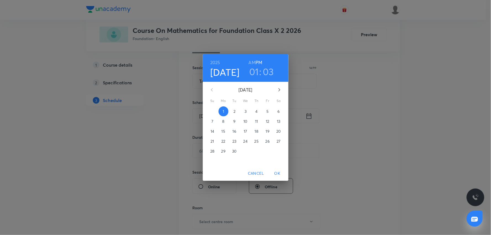
click at [255, 73] on h3 "01" at bounding box center [254, 72] width 10 height 12
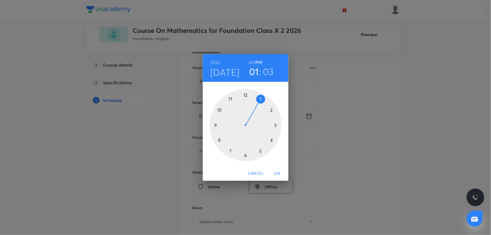
drag, startPoint x: 260, startPoint y: 151, endPoint x: 264, endPoint y: 159, distance: 8.3
click at [261, 152] on div at bounding box center [246, 125] width 72 height 72
click at [220, 109] on div at bounding box center [246, 125] width 72 height 72
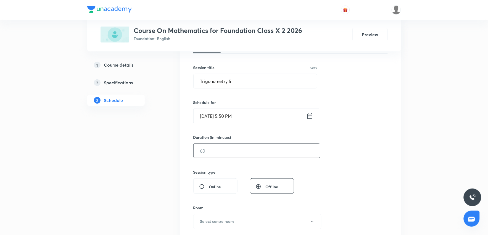
click at [242, 157] on input "text" at bounding box center [257, 151] width 126 height 14
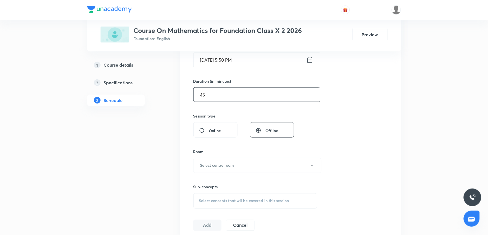
scroll to position [153, 0]
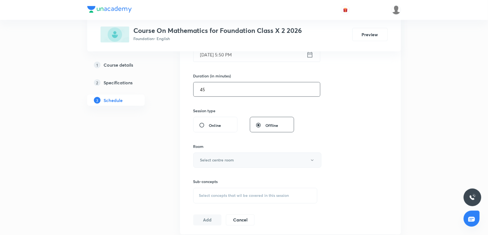
type input "45"
click at [233, 162] on h6 "Select centre room" at bounding box center [217, 160] width 34 height 6
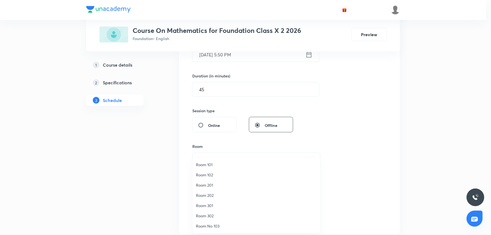
click at [215, 216] on span "Room 302" at bounding box center [256, 216] width 121 height 6
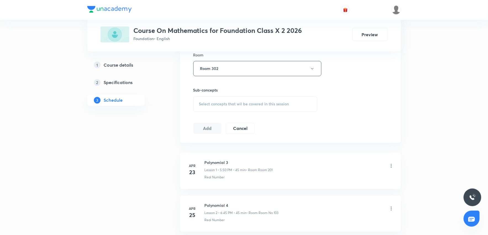
scroll to position [245, 0]
click at [223, 107] on div "Select concepts that wil be covered in this session" at bounding box center [255, 103] width 124 height 15
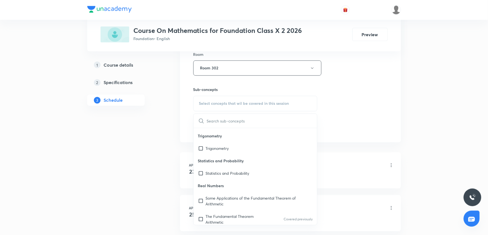
scroll to position [184, 0]
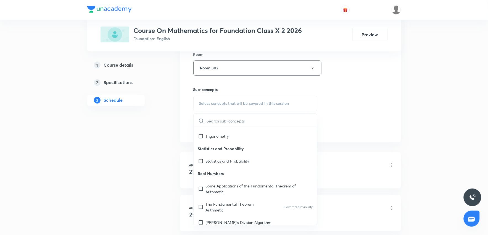
drag, startPoint x: 226, startPoint y: 160, endPoint x: 275, endPoint y: 153, distance: 49.4
click at [226, 160] on p "Statistics and Probability" at bounding box center [228, 161] width 44 height 6
checkbox input "true"
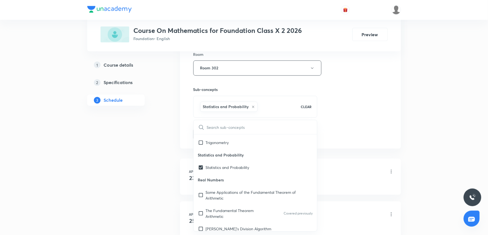
click at [383, 129] on div "Session 49 Live class Session title 14/99 Trigonometry 5 ​ Schedule for Sept 1,…" at bounding box center [290, 7] width 194 height 266
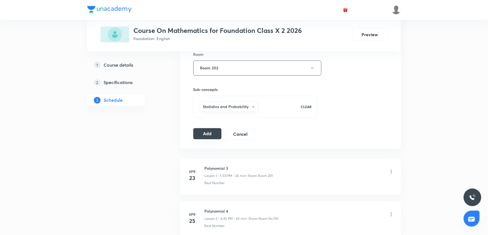
click at [210, 135] on button "Add" at bounding box center [207, 133] width 28 height 11
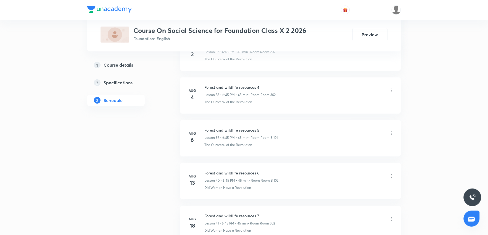
scroll to position [2136, 0]
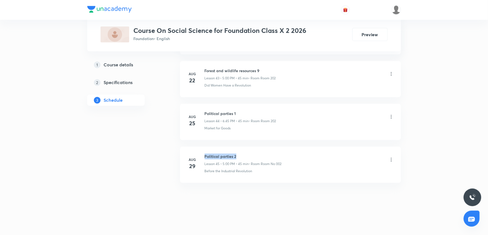
drag, startPoint x: 204, startPoint y: 156, endPoint x: 250, endPoint y: 159, distance: 46.8
click at [250, 159] on div "[DATE] Political parties 2 Lesson 45 • 5:00 PM • 45 min • Room Room No 002 Befo…" at bounding box center [290, 164] width 207 height 20
copy h6 "Political parties 2"
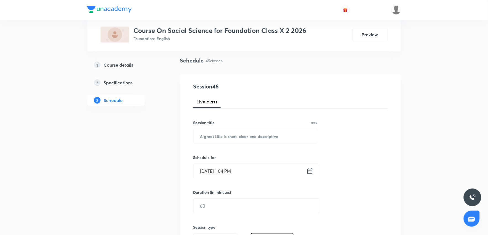
scroll to position [0, 0]
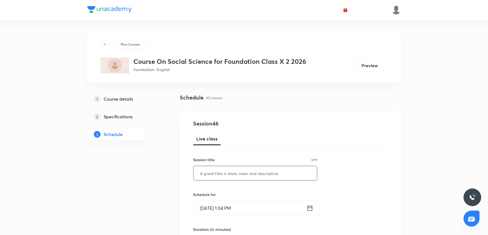
click at [217, 172] on input "text" at bounding box center [256, 173] width 124 height 14
paste input "Political parties 2"
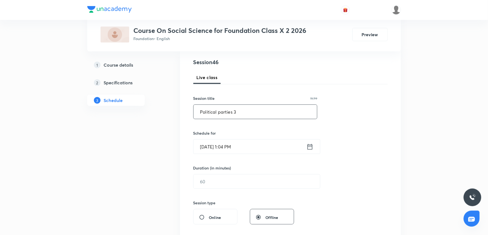
type input "Political parties 3"
click at [248, 147] on input "[DATE] 1:04 PM" at bounding box center [250, 146] width 113 height 14
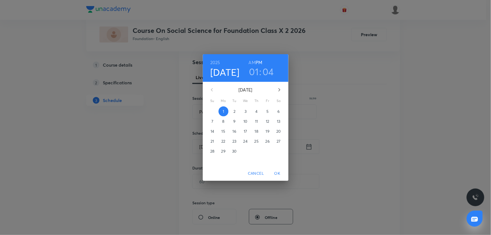
click at [255, 74] on h3 "01" at bounding box center [254, 72] width 10 height 12
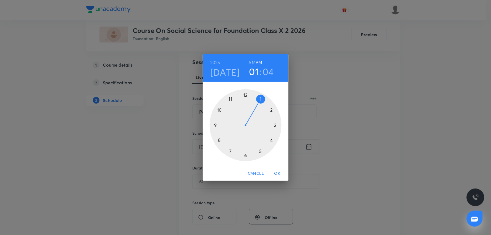
drag, startPoint x: 245, startPoint y: 155, endPoint x: 234, endPoint y: 147, distance: 12.9
click at [241, 151] on div at bounding box center [246, 125] width 72 height 72
click at [215, 124] on div at bounding box center [246, 125] width 72 height 72
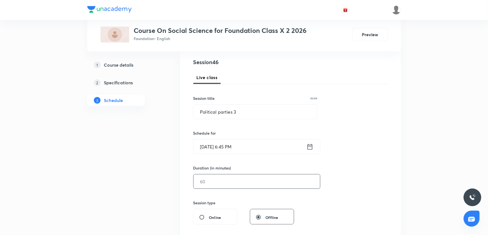
click at [242, 175] on input "text" at bounding box center [257, 181] width 126 height 14
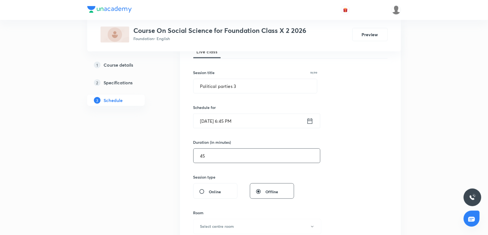
scroll to position [123, 0]
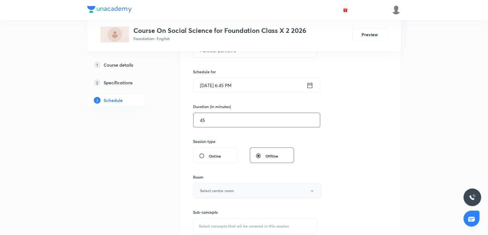
type input "45"
click at [229, 192] on h6 "Select centre room" at bounding box center [217, 191] width 34 height 6
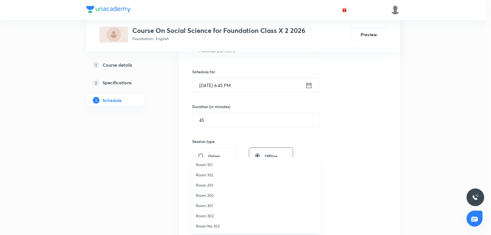
click at [211, 215] on span "Room 302" at bounding box center [256, 216] width 121 height 6
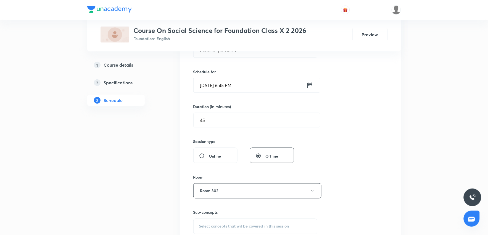
scroll to position [184, 0]
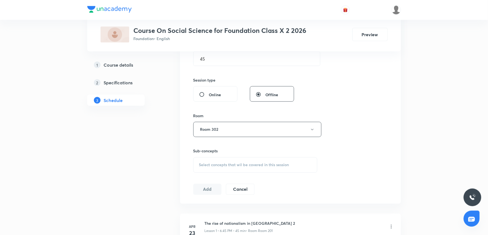
click at [268, 166] on span "Select concepts that wil be covered in this session" at bounding box center [244, 165] width 90 height 4
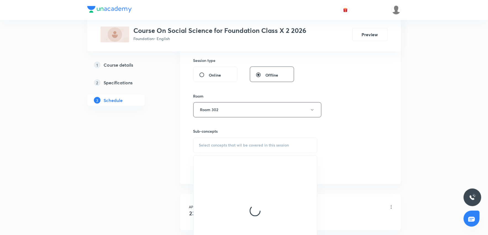
scroll to position [215, 0]
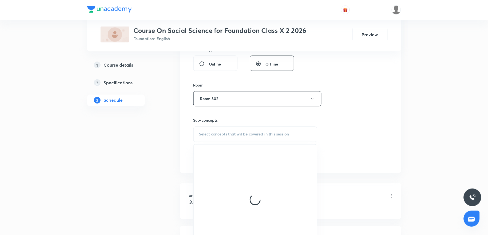
click at [255, 136] on span "Select concepts that wil be covered in this session" at bounding box center [244, 134] width 90 height 4
click at [255, 135] on span "Select concepts that wil be covered in this session" at bounding box center [244, 134] width 90 height 4
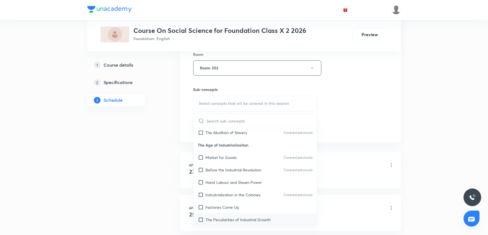
scroll to position [92, 0]
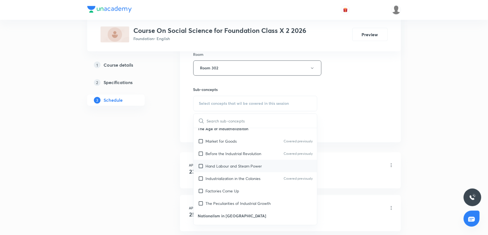
drag, startPoint x: 231, startPoint y: 184, endPoint x: 281, endPoint y: 170, distance: 52.1
click at [234, 188] on p "Factories Come Up" at bounding box center [223, 191] width 34 height 6
checkbox input "true"
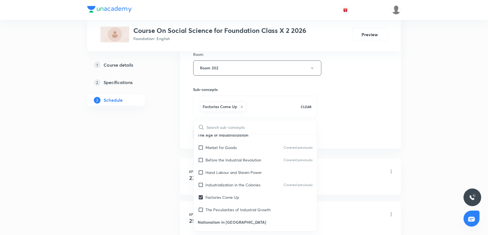
click at [393, 135] on div "Session 46 Live class Session title 19/99 Political parties 3 ​ Schedule for Se…" at bounding box center [290, 6] width 221 height 283
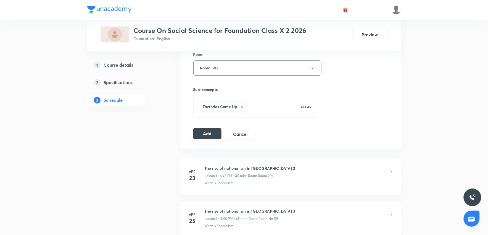
click at [218, 134] on button "Add" at bounding box center [207, 133] width 28 height 11
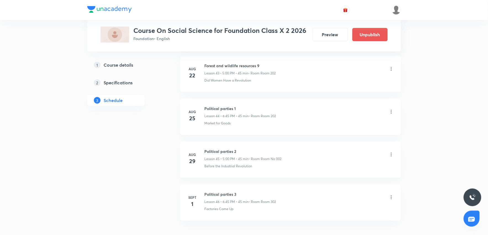
scroll to position [1925, 0]
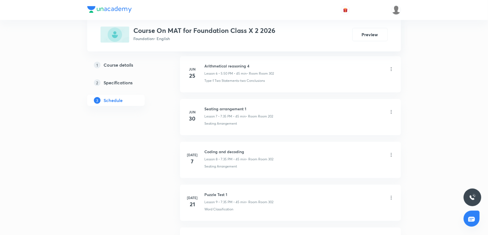
scroll to position [680, 0]
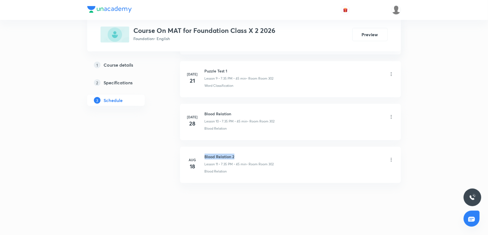
drag, startPoint x: 205, startPoint y: 154, endPoint x: 263, endPoint y: 154, distance: 58.5
click at [263, 154] on h6 "Blood Relation 2" at bounding box center [239, 157] width 69 height 6
copy h6 "Blood Relation 2"
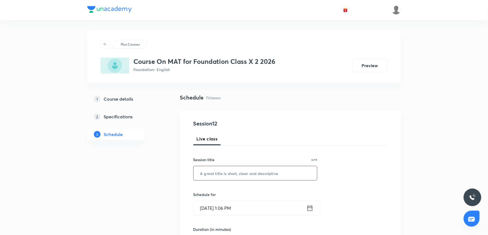
scroll to position [2, 0]
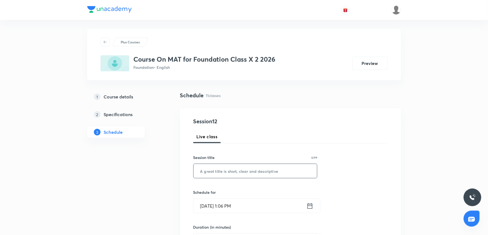
click at [242, 168] on input "text" at bounding box center [256, 171] width 124 height 14
paste input "Blood Relation 2"
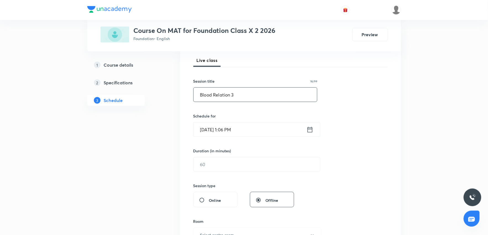
scroll to position [94, 0]
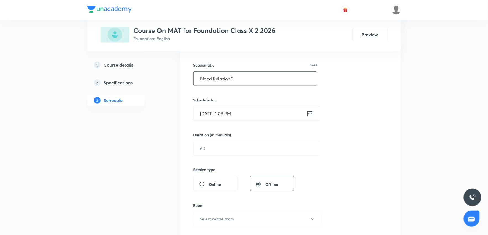
type input "Blood Relation 3"
click at [250, 112] on input "[DATE] 1:06 PM" at bounding box center [250, 113] width 113 height 14
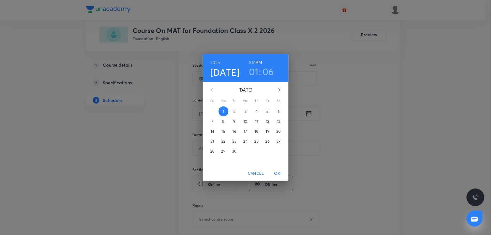
click at [254, 76] on h3 "01" at bounding box center [254, 72] width 10 height 12
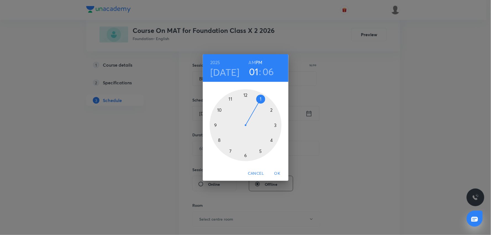
drag, startPoint x: 231, startPoint y: 149, endPoint x: 228, endPoint y: 143, distance: 6.5
click at [231, 149] on div at bounding box center [246, 125] width 72 height 72
click at [229, 152] on div at bounding box center [246, 125] width 72 height 72
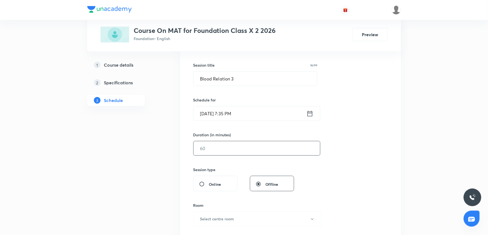
click at [244, 155] on input "text" at bounding box center [257, 148] width 126 height 14
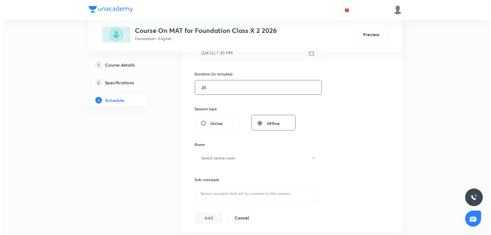
scroll to position [156, 0]
type input "45"
click at [242, 162] on button "Select centre room" at bounding box center [257, 157] width 128 height 15
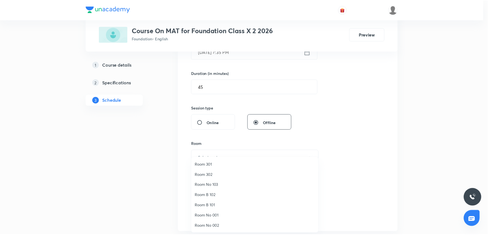
scroll to position [10, 0]
click at [211, 206] on span "Room 302" at bounding box center [256, 205] width 121 height 6
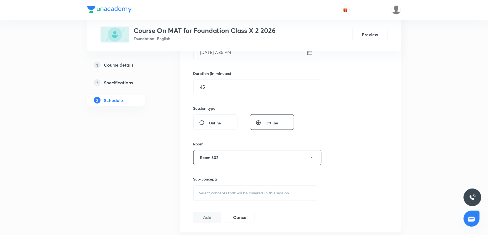
click at [375, 142] on div "Session 12 Live class Session title 16/99 Blood Relation 3 ​ Schedule for [DATE…" at bounding box center [290, 93] width 194 height 259
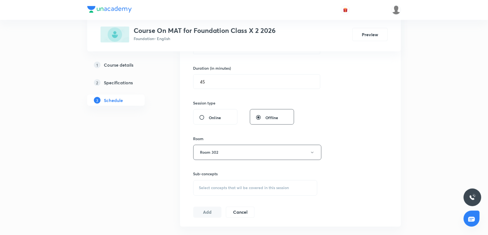
scroll to position [248, 0]
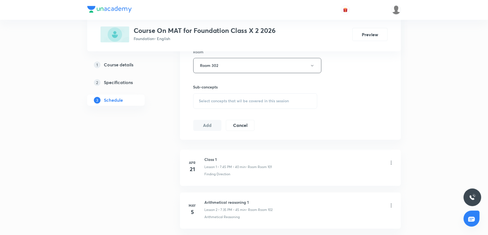
click at [227, 101] on span "Select concepts that wil be covered in this session" at bounding box center [244, 101] width 90 height 4
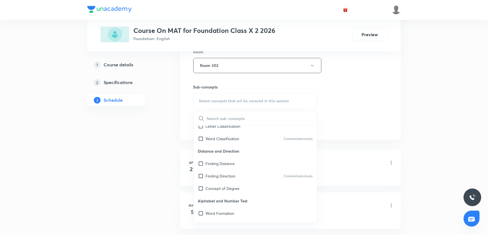
scroll to position [92, 0]
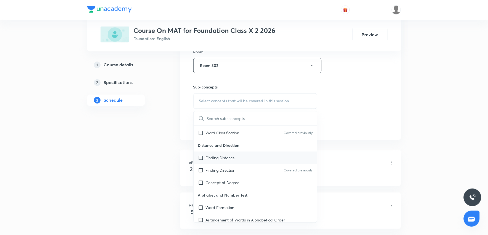
click at [223, 158] on p "Finding Distance" at bounding box center [220, 158] width 29 height 6
checkbox input "true"
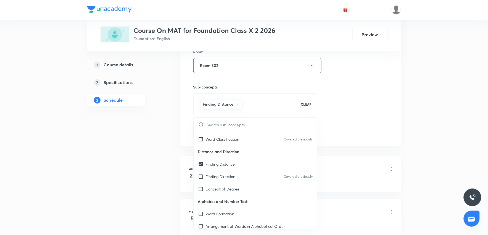
click at [380, 127] on div "Session 12 Live class Session title 16/99 Blood Relation 3 ​ Schedule for [DATE…" at bounding box center [290, 5] width 194 height 266
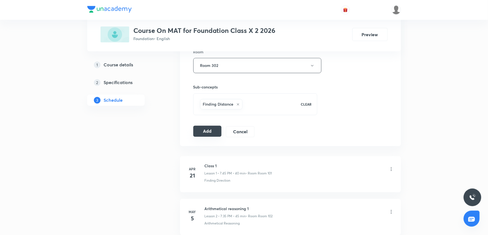
click at [214, 132] on button "Add" at bounding box center [207, 131] width 28 height 11
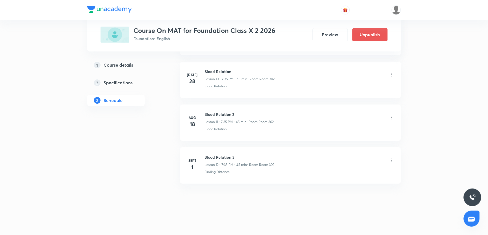
scroll to position [468, 0]
